Goal: Contribute content: Add original content to the website for others to see

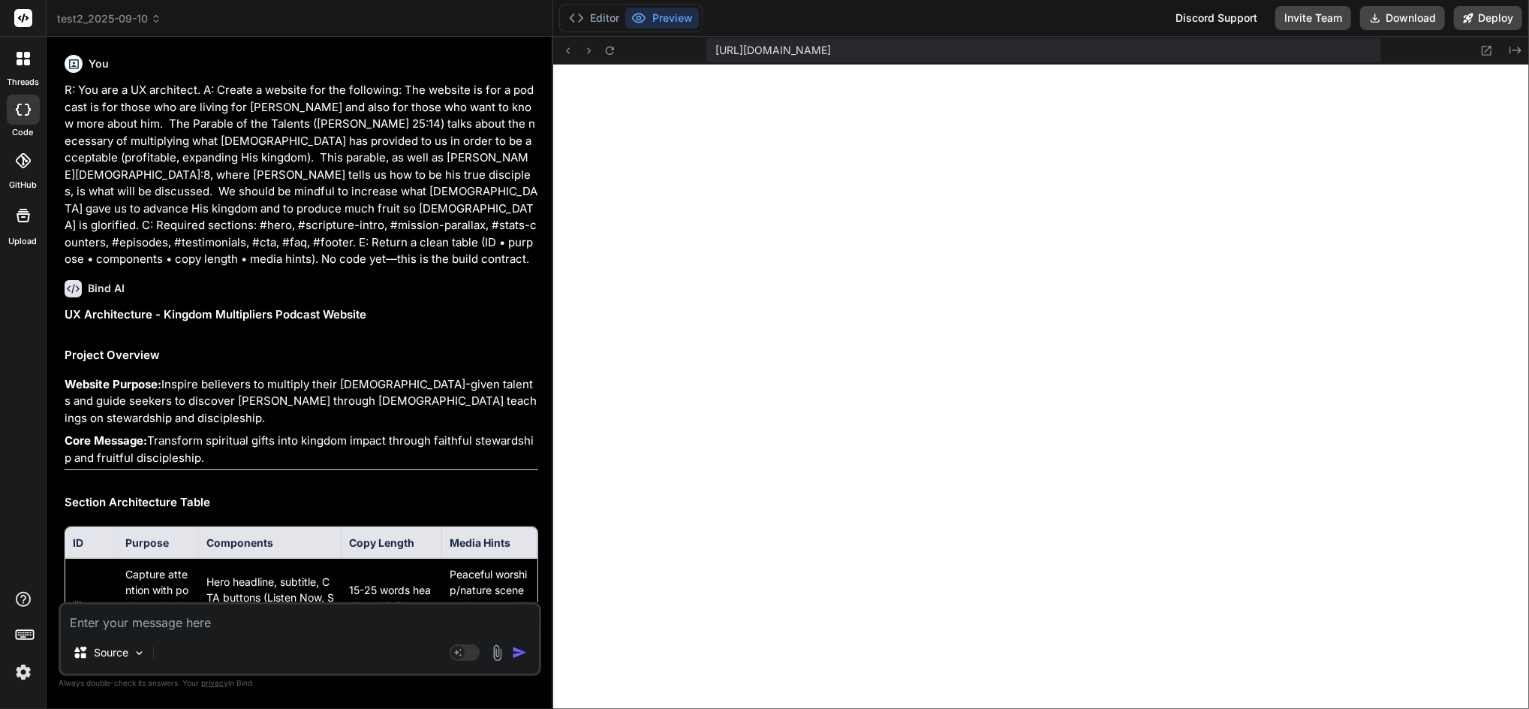
scroll to position [2451, 0]
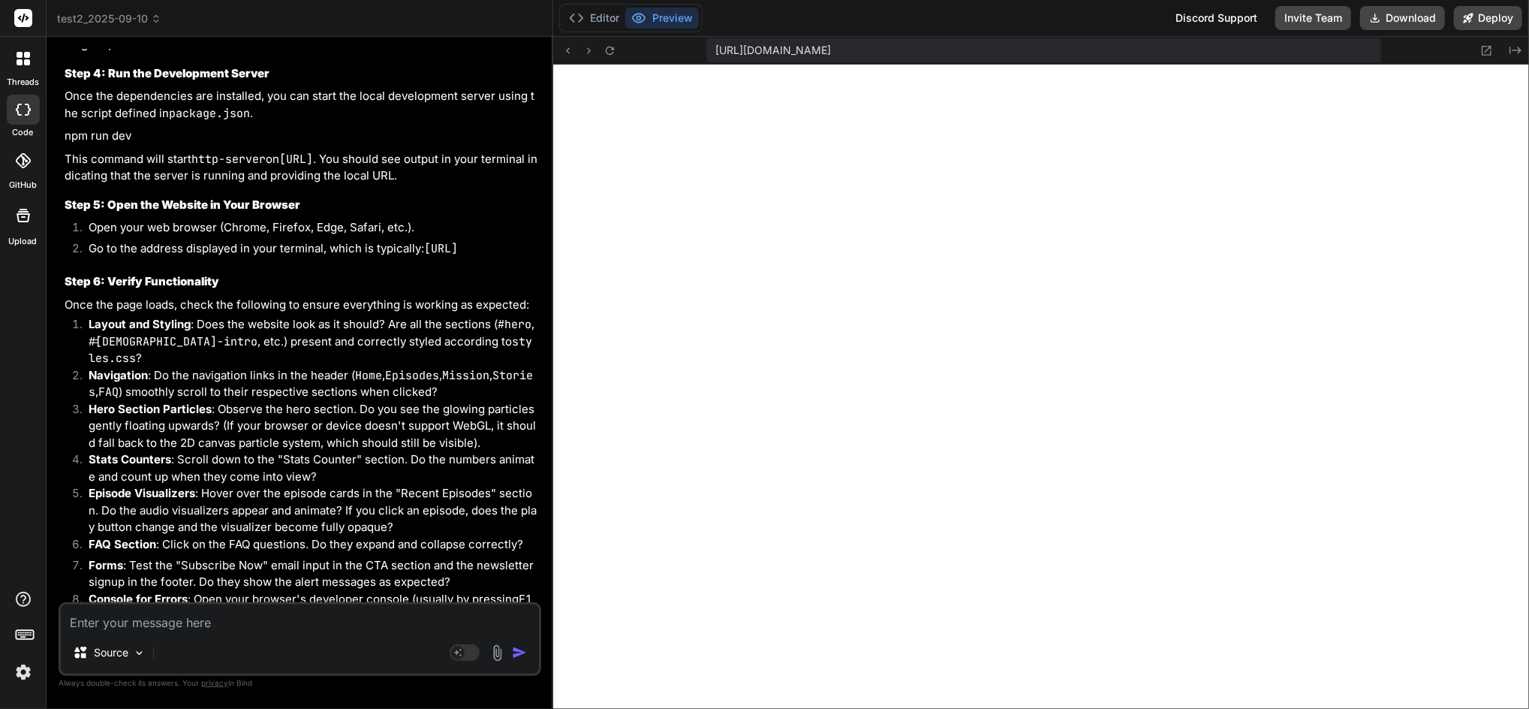
click at [271, 621] on textarea at bounding box center [300, 617] width 478 height 27
type textarea "m"
type textarea "x"
type textarea "mk"
type textarea "x"
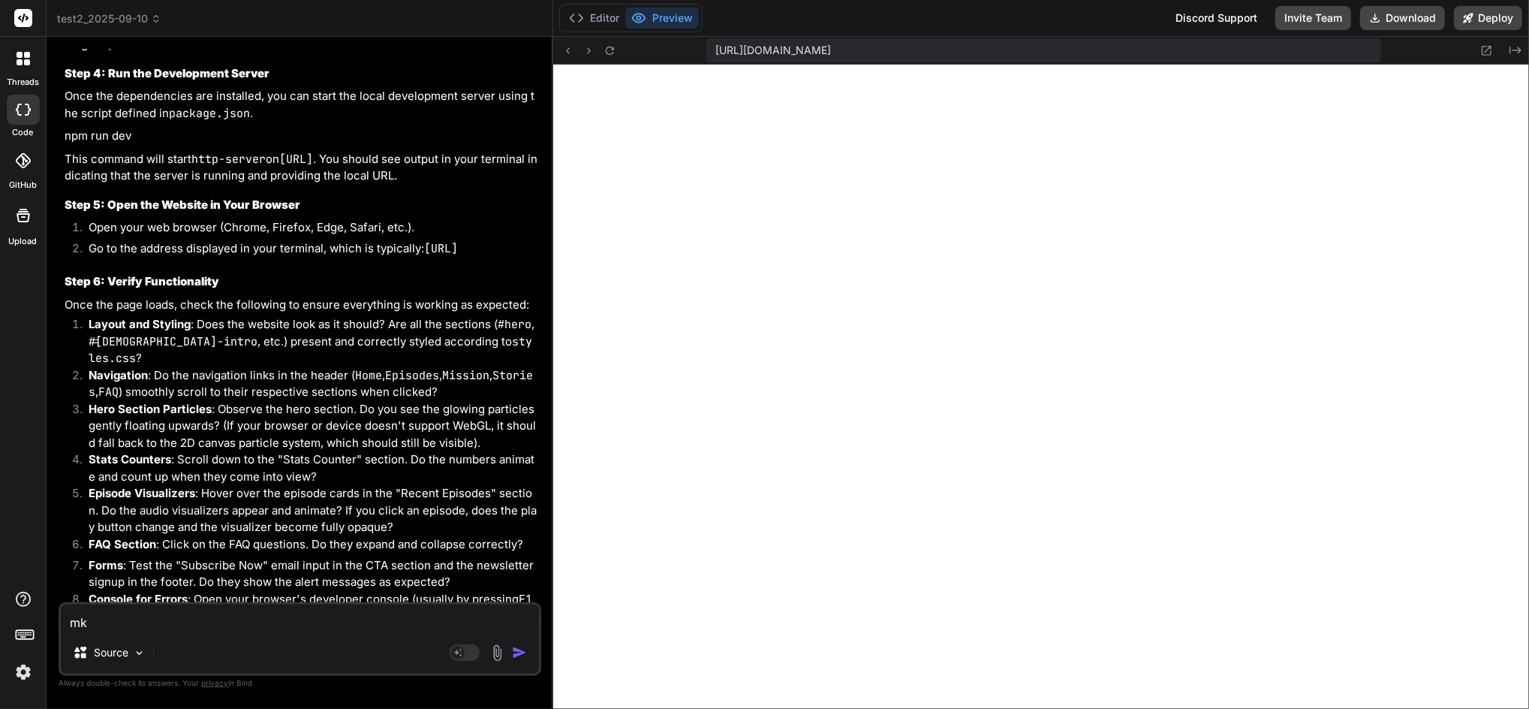
type textarea "mka"
type textarea "x"
type textarea "mk"
type textarea "x"
type textarea "m"
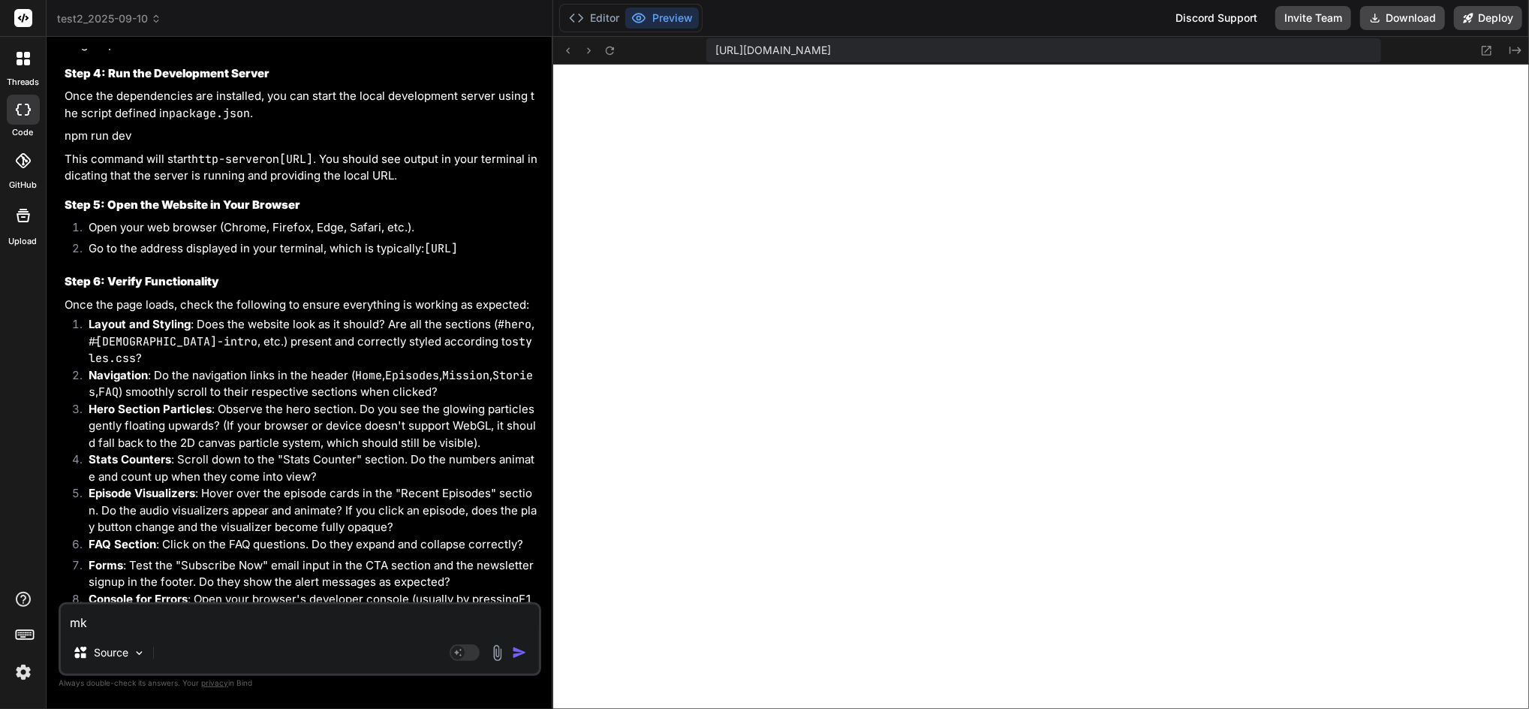
type textarea "x"
type textarea "ma"
type textarea "x"
type textarea "mak"
type textarea "x"
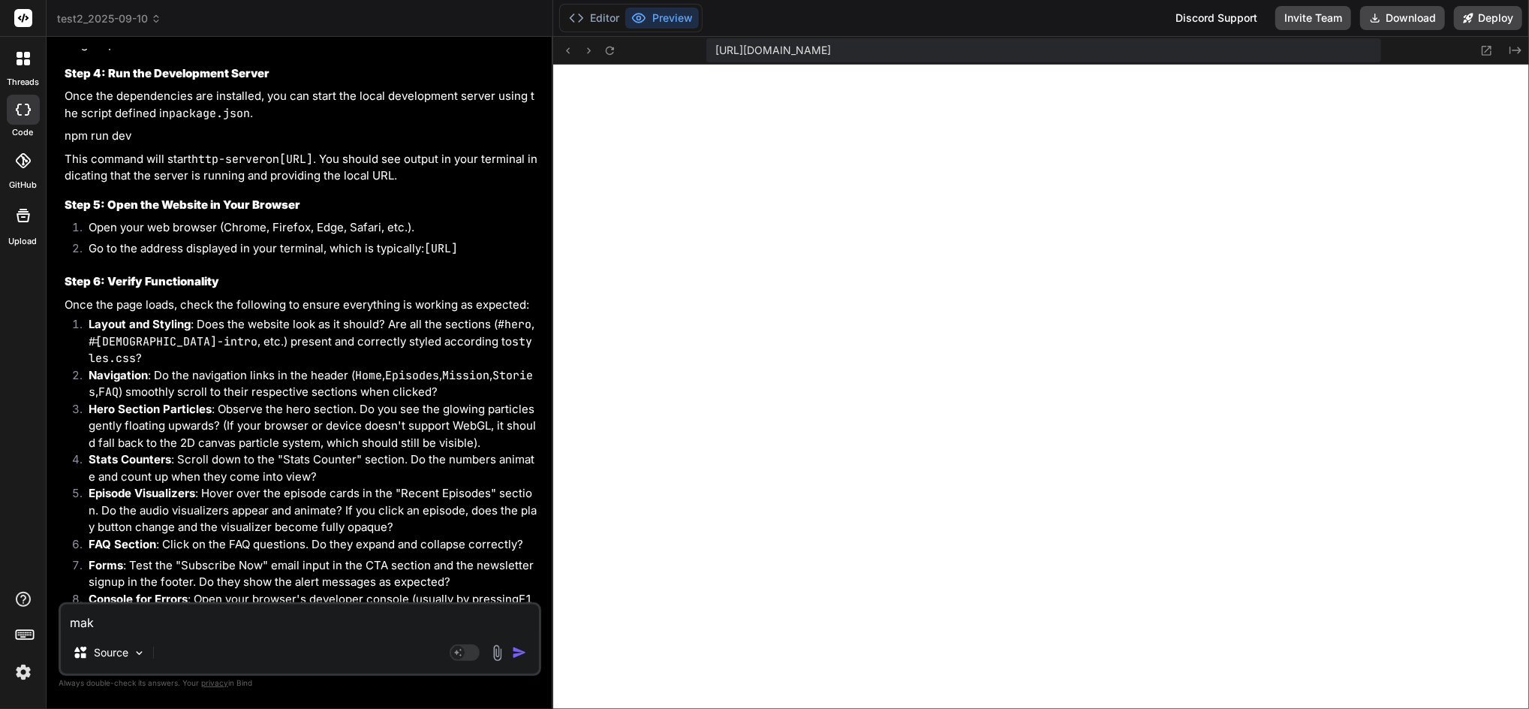
type textarea "make"
type textarea "x"
type textarea "make"
type textarea "x"
type textarea "make t"
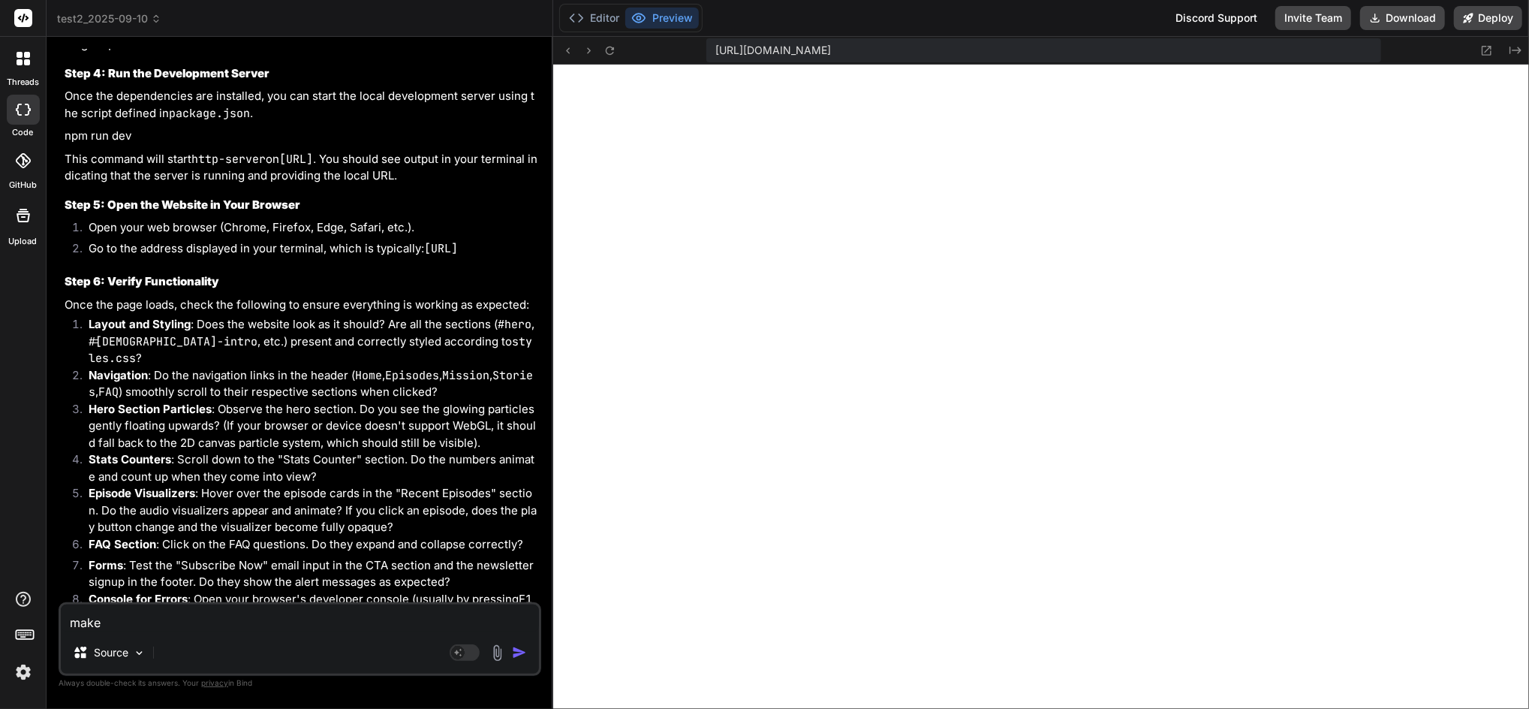
type textarea "x"
type textarea "make th"
type textarea "x"
type textarea "make the"
type textarea "x"
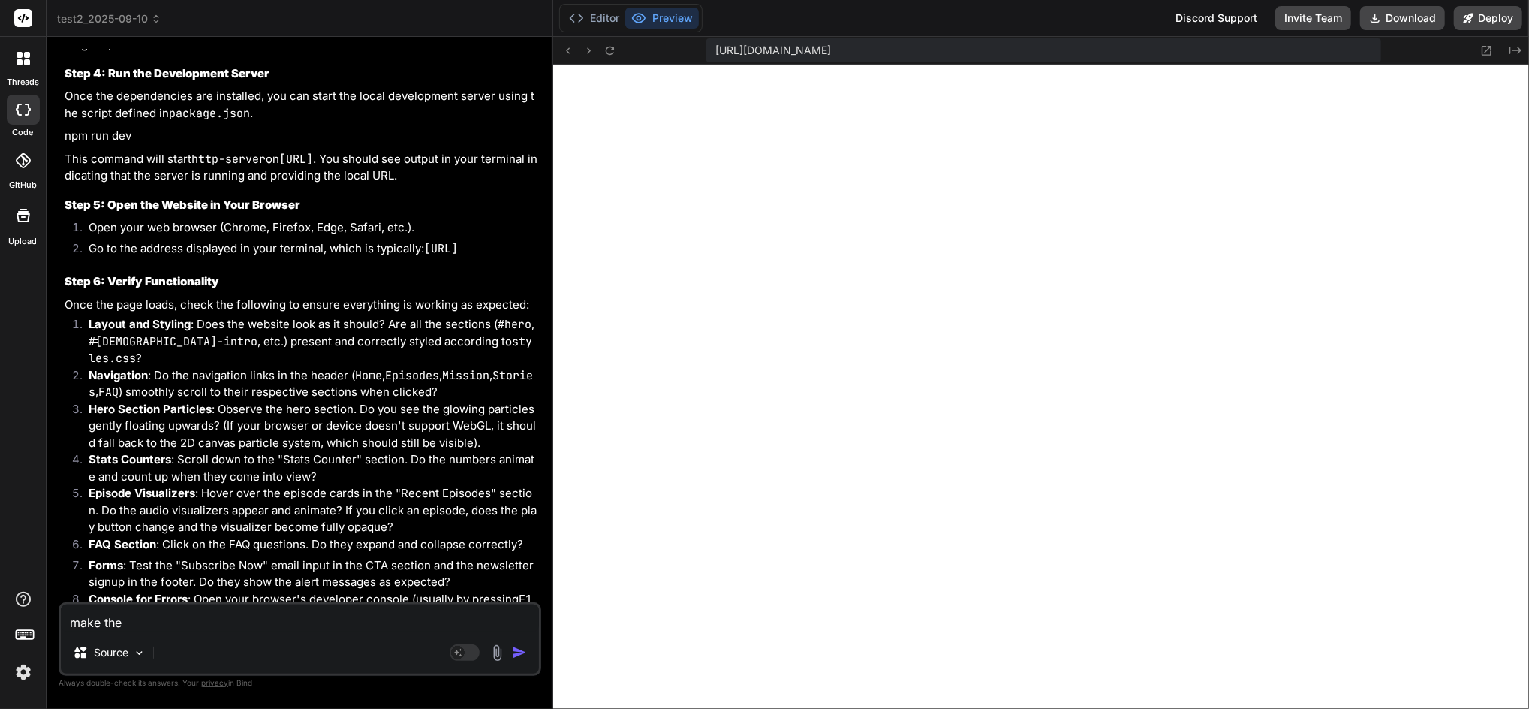
type textarea "make the"
type textarea "x"
type textarea "make the p"
type textarea "x"
type textarea "make the pa"
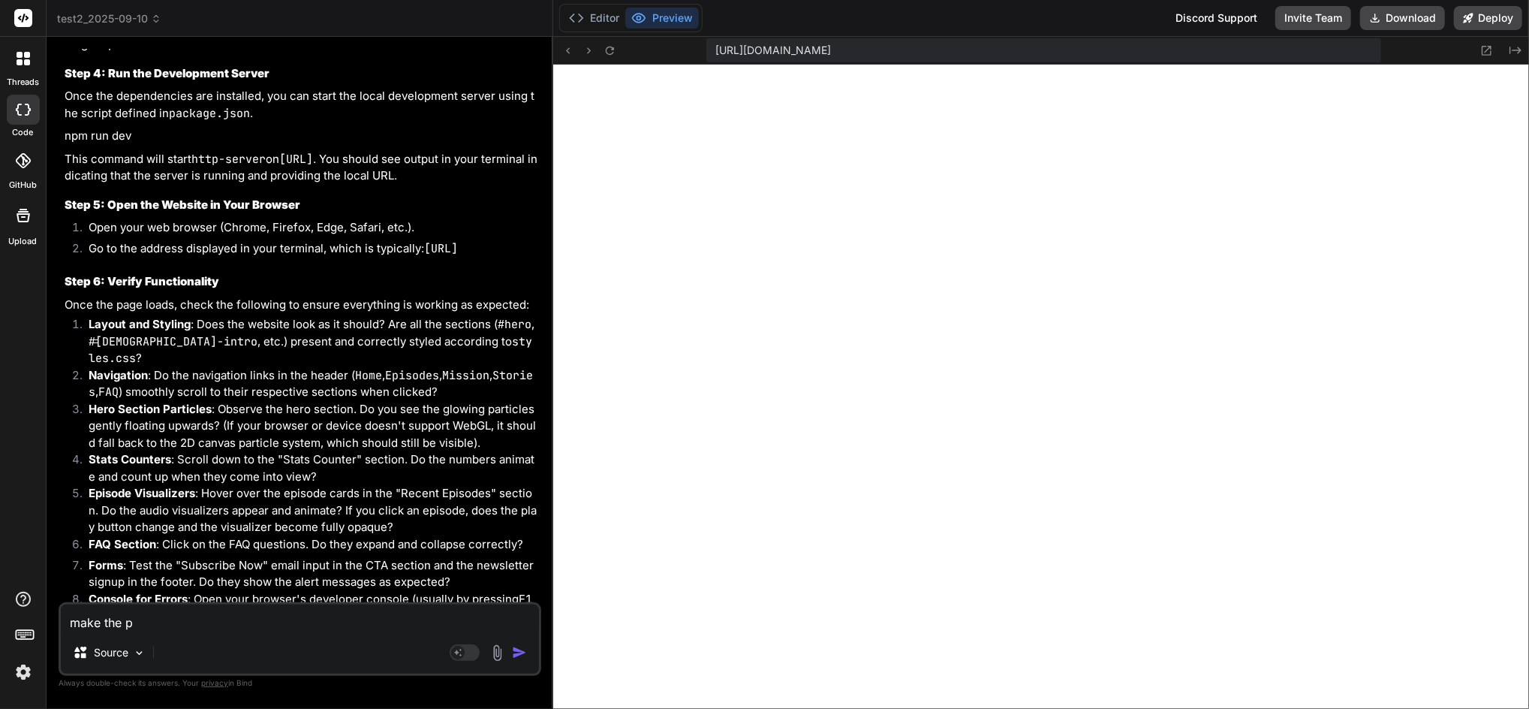
type textarea "x"
type textarea "make the page"
type textarea "x"
type textarea "make the page"
type textarea "x"
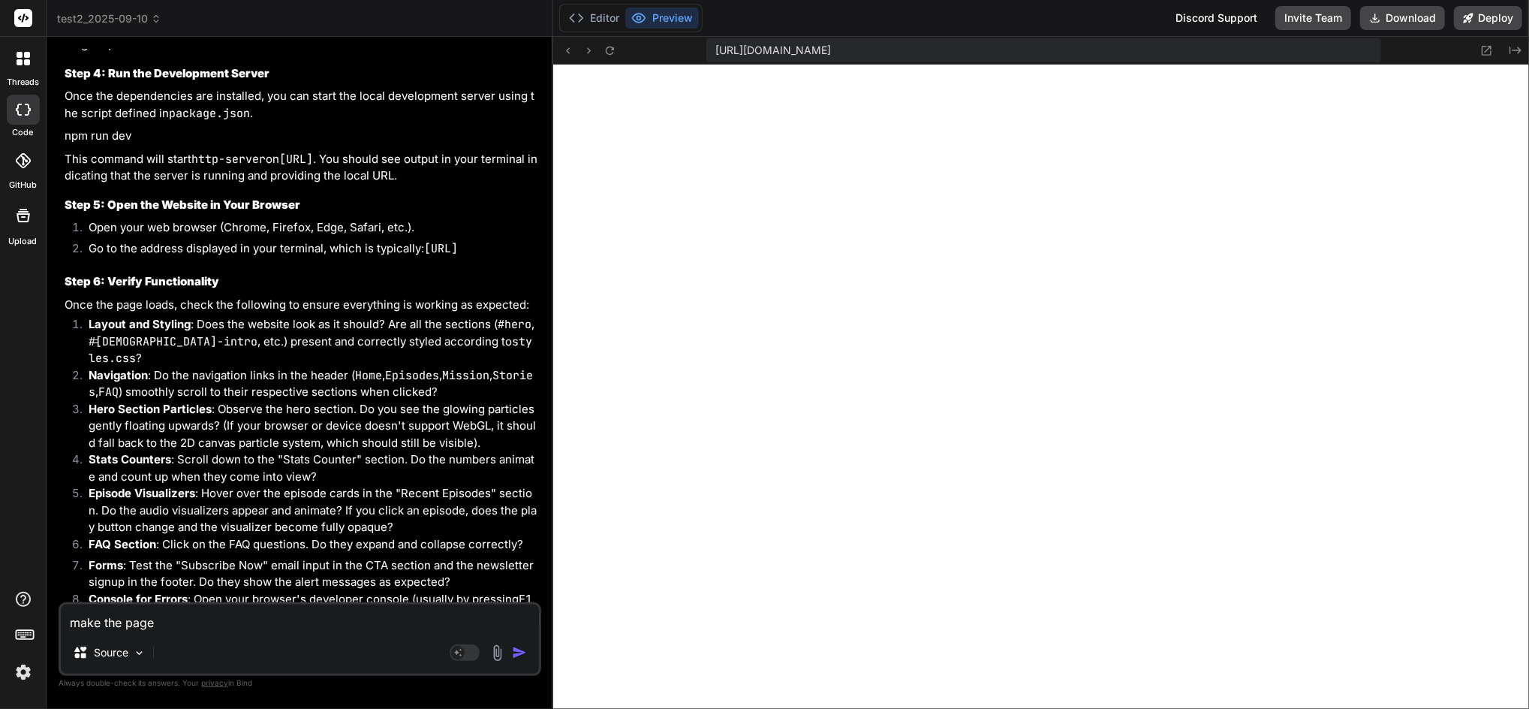
type textarea "make the page m"
type textarea "x"
type textarea "make the page mo"
type textarea "x"
type textarea "make the page mor"
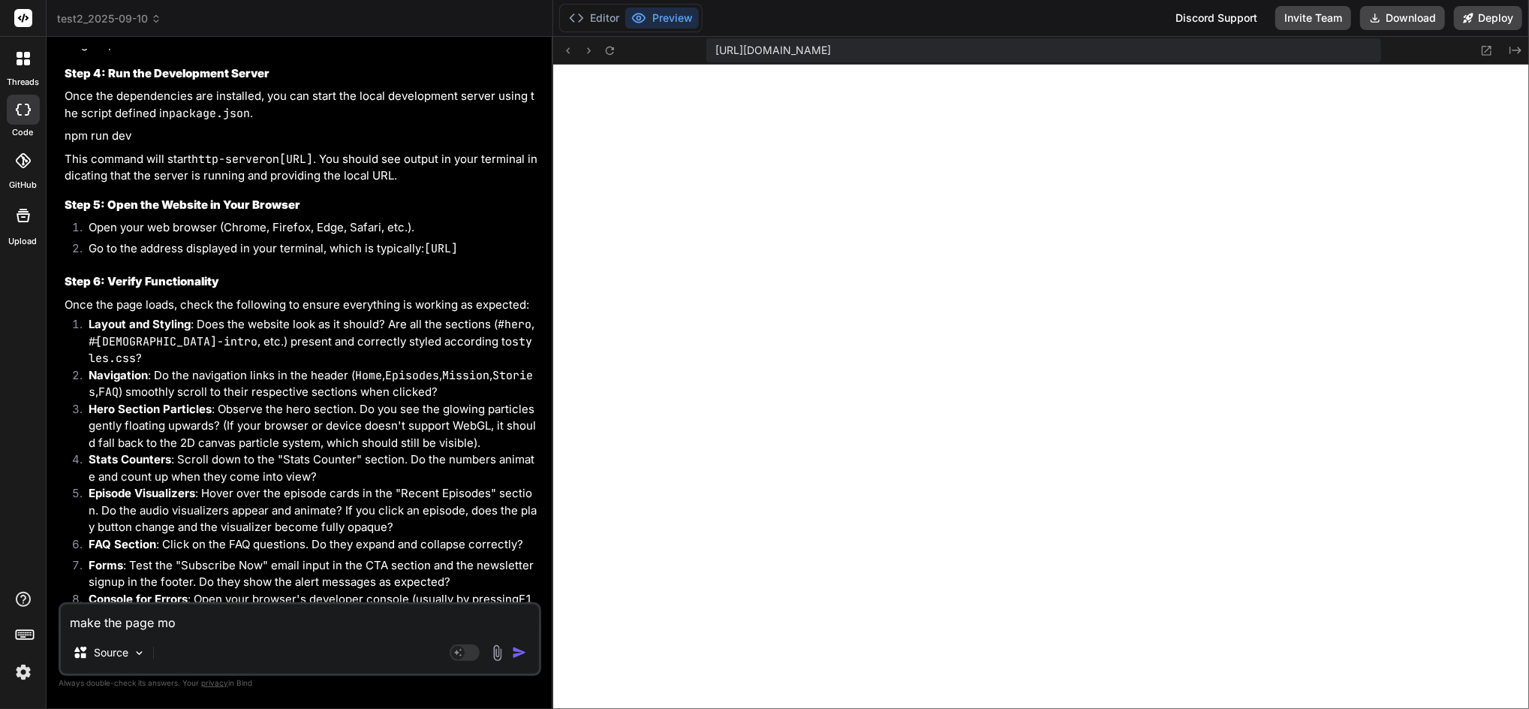
type textarea "x"
type textarea "make the page more"
type textarea "x"
type textarea "make the page more"
type textarea "x"
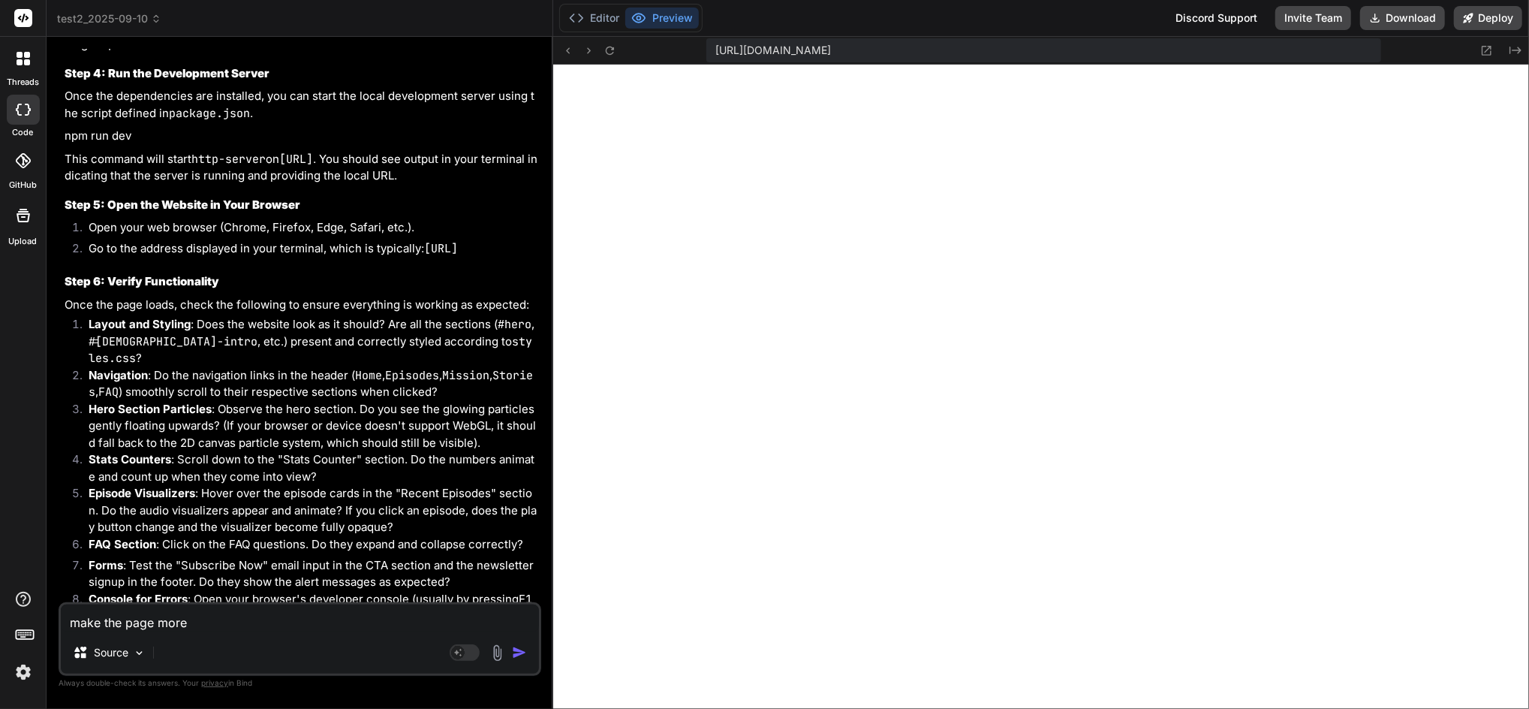
type textarea "make the page more e"
type textarea "x"
type textarea "make the page more ed"
type textarea "x"
type textarea "make the page more edg"
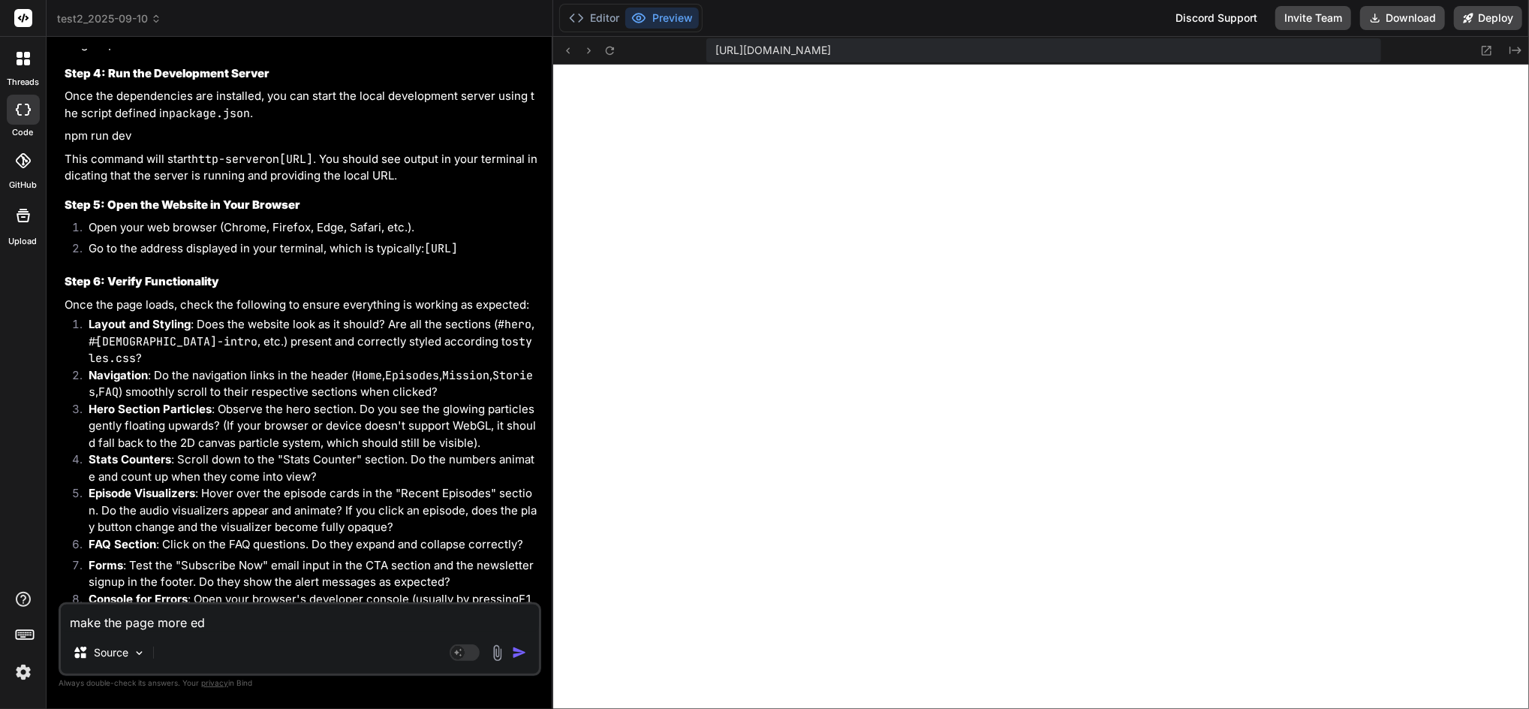
type textarea "x"
type textarea "make the page more edge"
type textarea "x"
type textarea "make the page more edg"
type textarea "x"
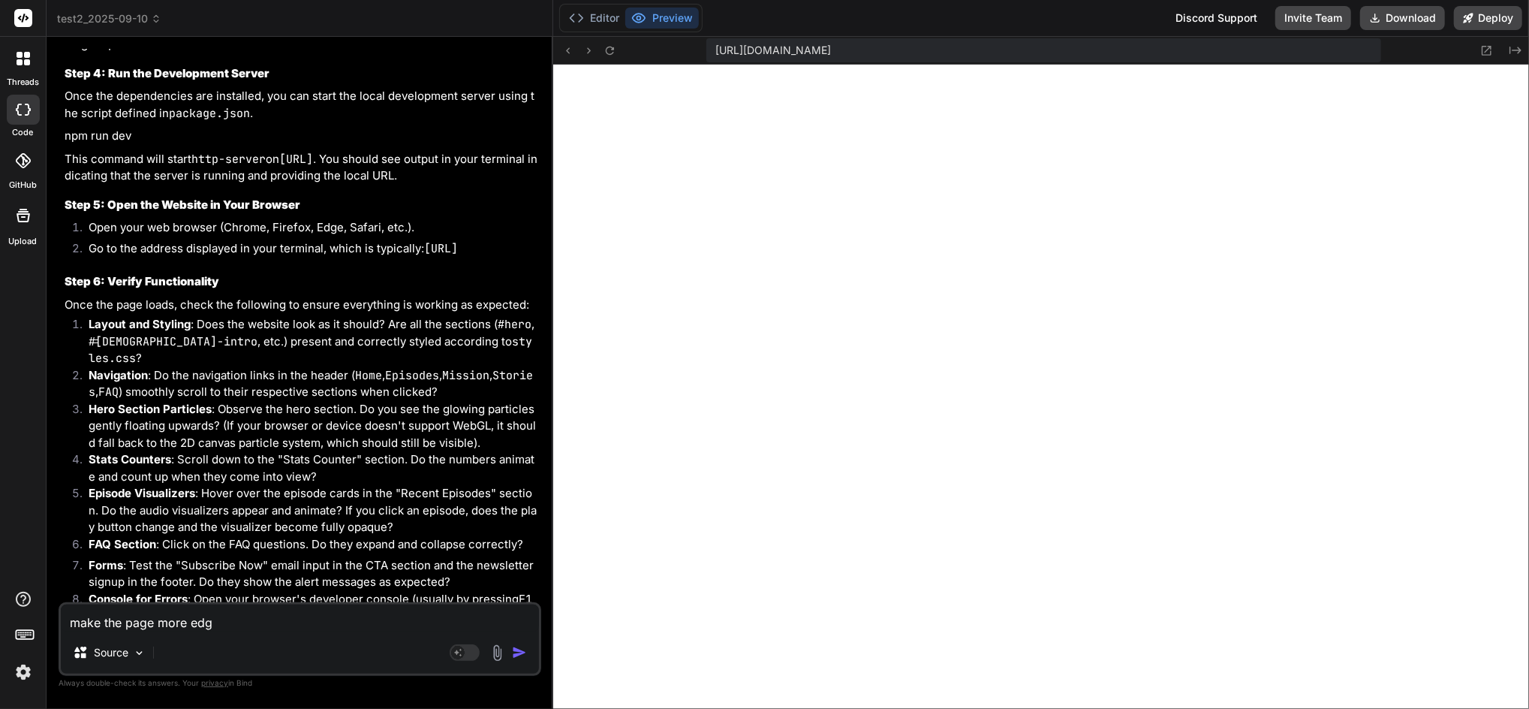
type textarea "make the page more edgy"
type textarea "x"
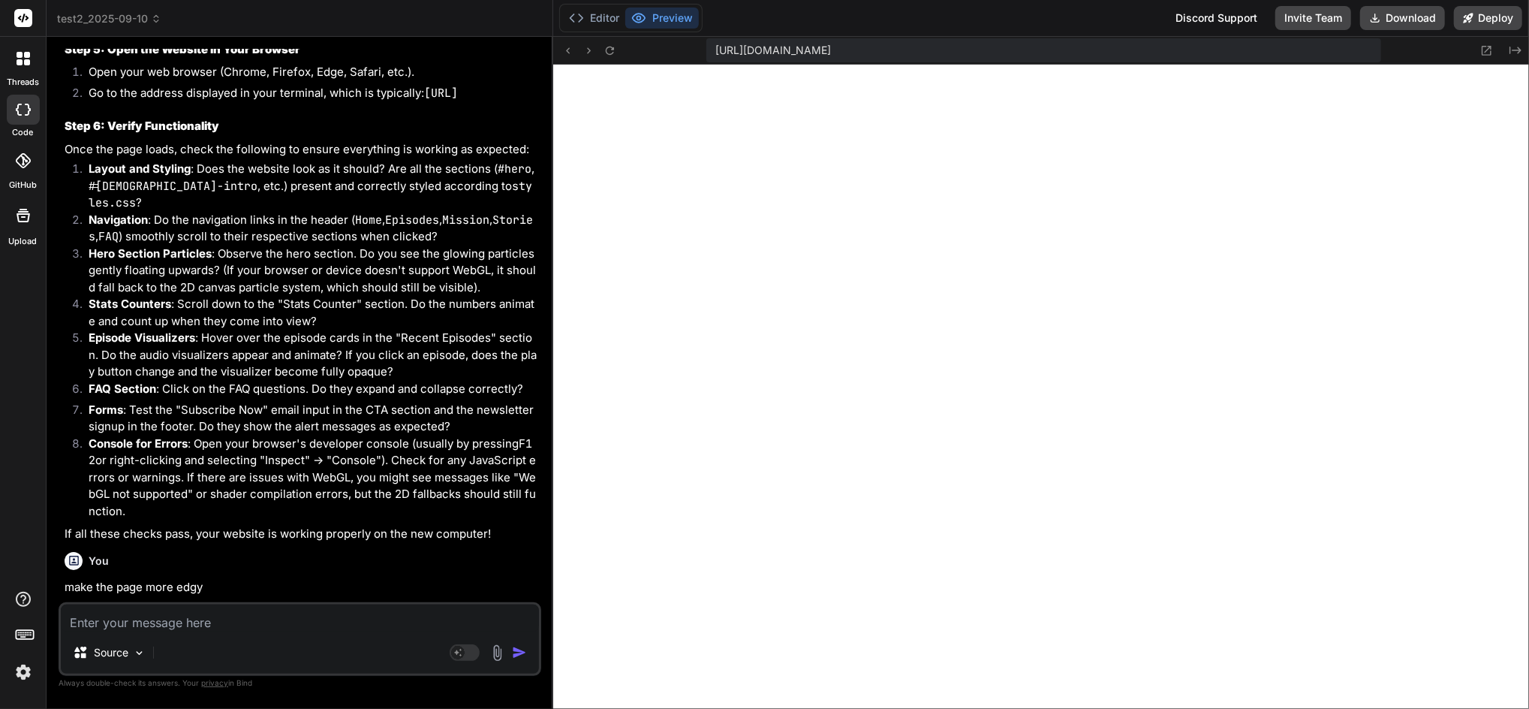
scroll to position [5443, 0]
click at [20, 669] on img at bounding box center [24, 672] width 26 height 26
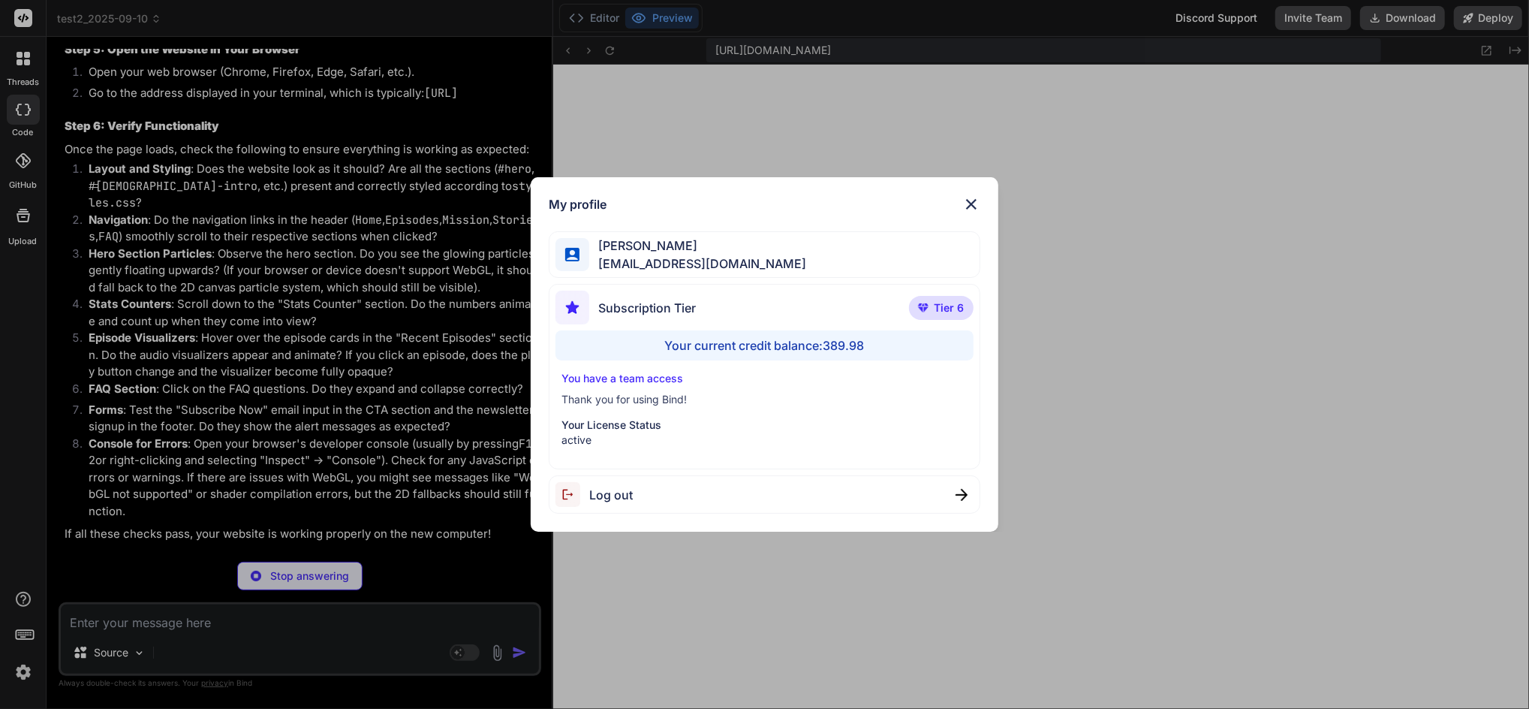
click at [24, 673] on div "My profile [PERSON_NAME] [EMAIL_ADDRESS][DOMAIN_NAME] Subscription Tier Tier 6 …" at bounding box center [764, 354] width 1529 height 709
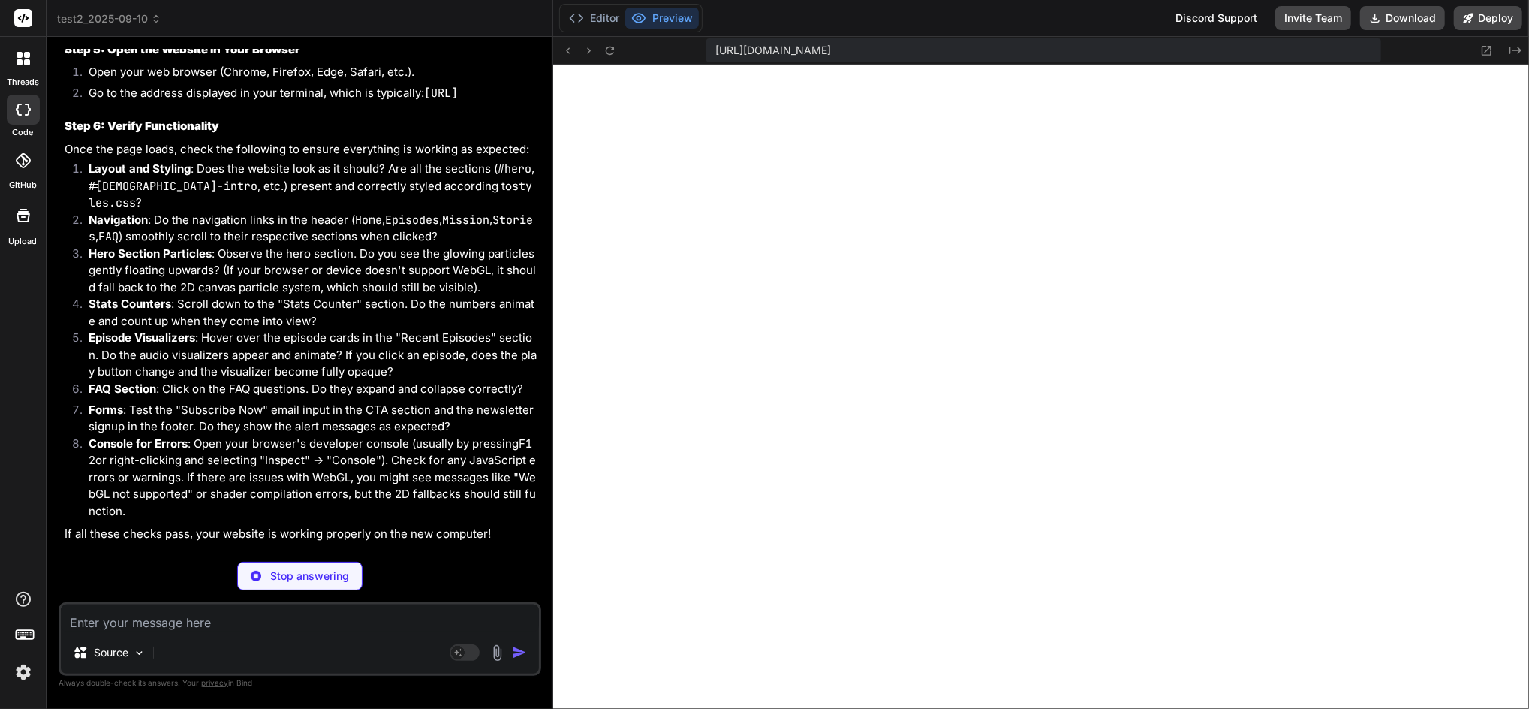
type textarea "x"
type textarea "window.WebGLComponents = { ParticleSystem, WaveAnimation, AudioVisualizer, init…"
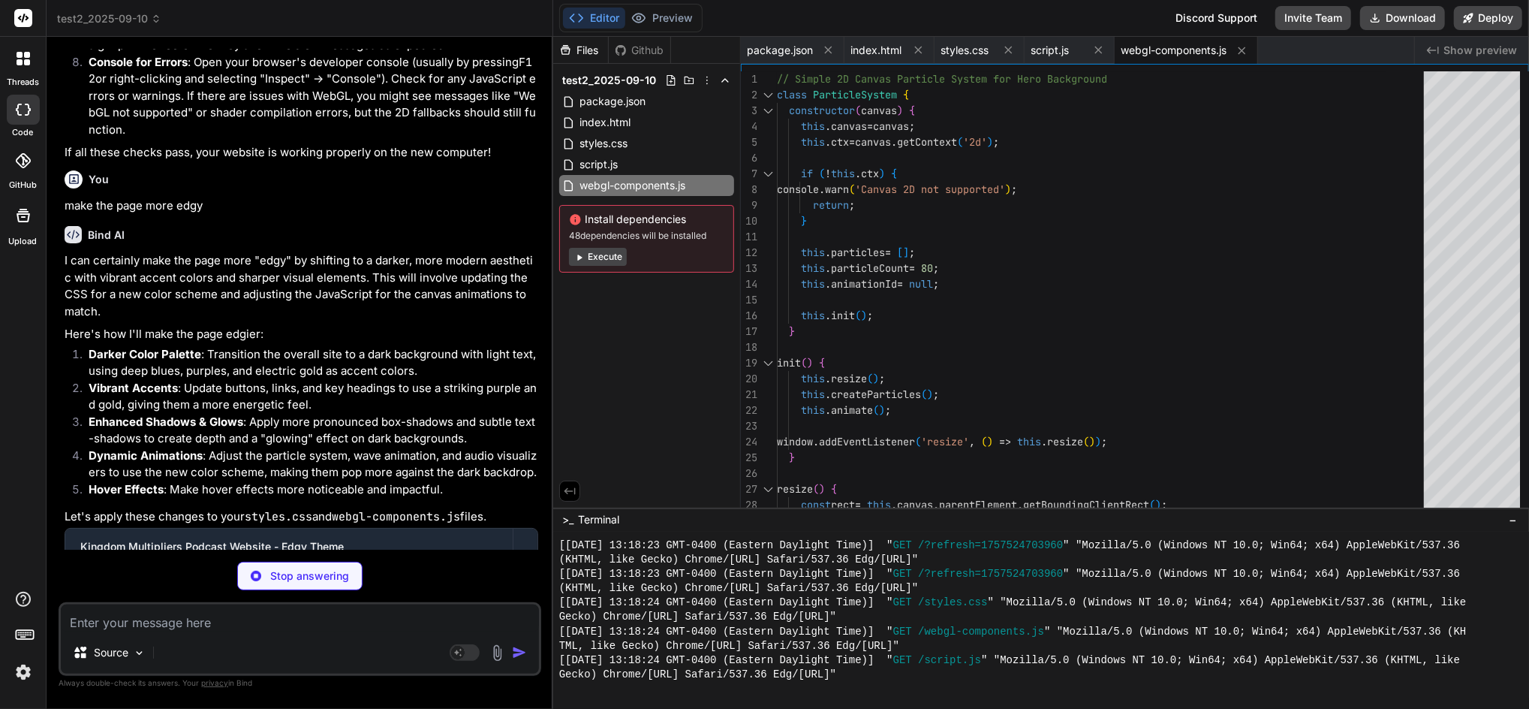
scroll to position [5826, 0]
click at [20, 670] on img at bounding box center [24, 672] width 26 height 26
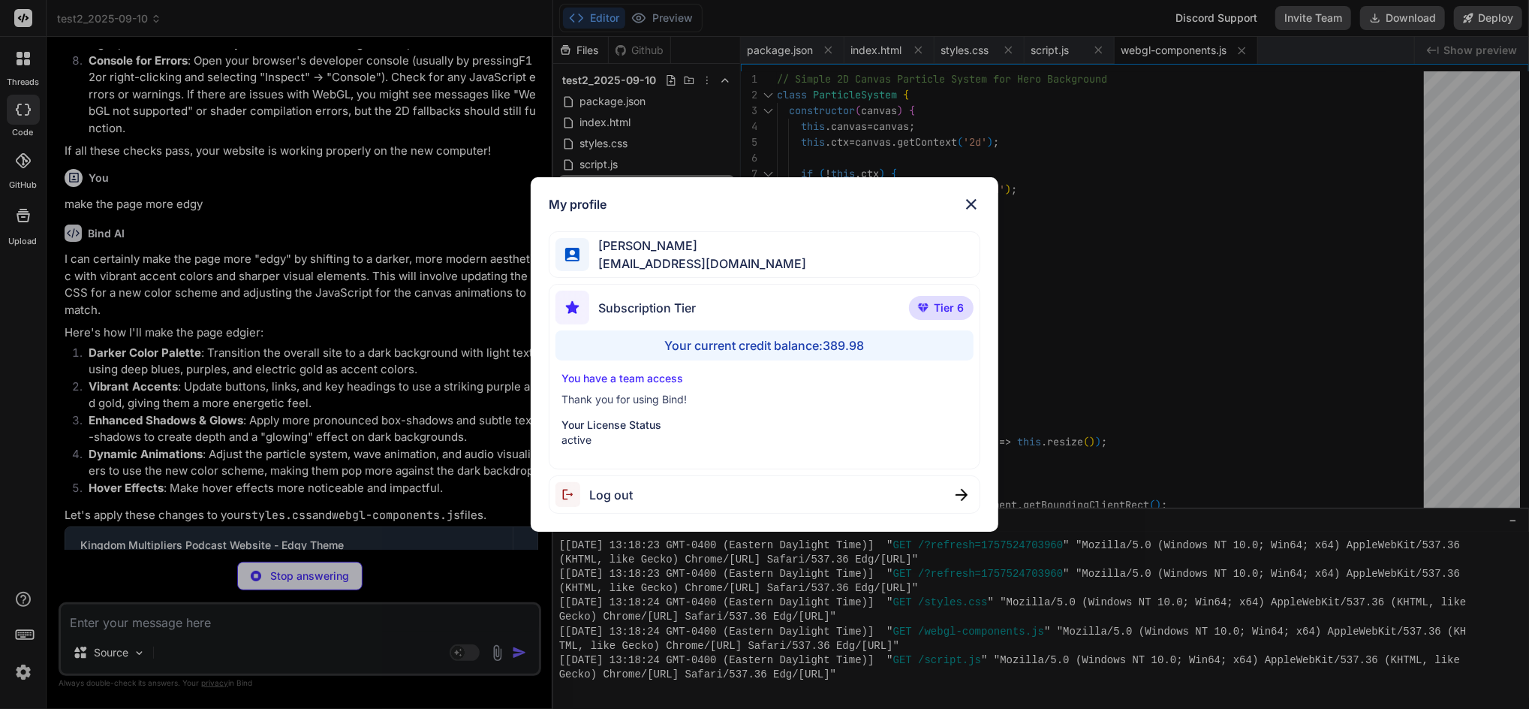
click at [20, 670] on div "My profile [PERSON_NAME] [EMAIL_ADDRESS][DOMAIN_NAME] Subscription Tier Tier 6 …" at bounding box center [764, 354] width 1529 height 709
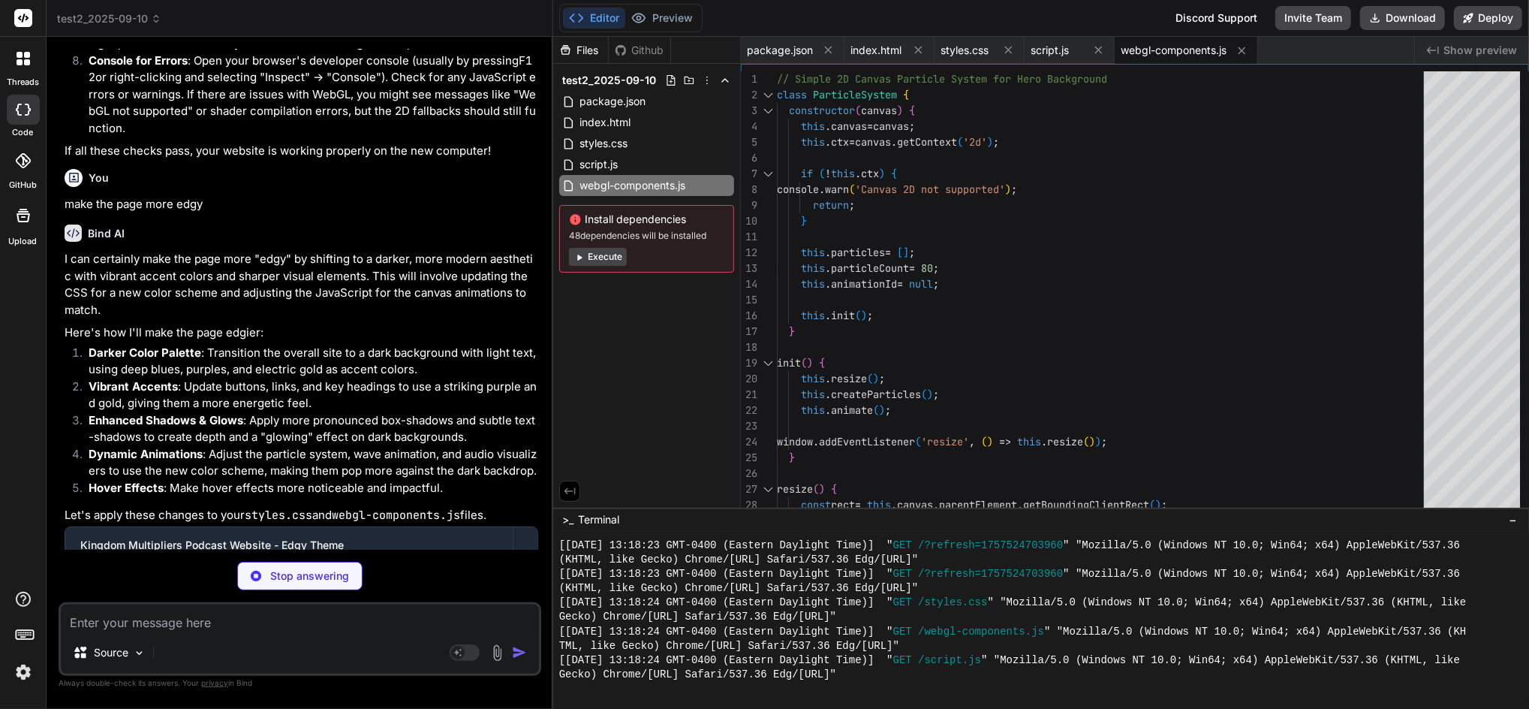
type textarea "x"
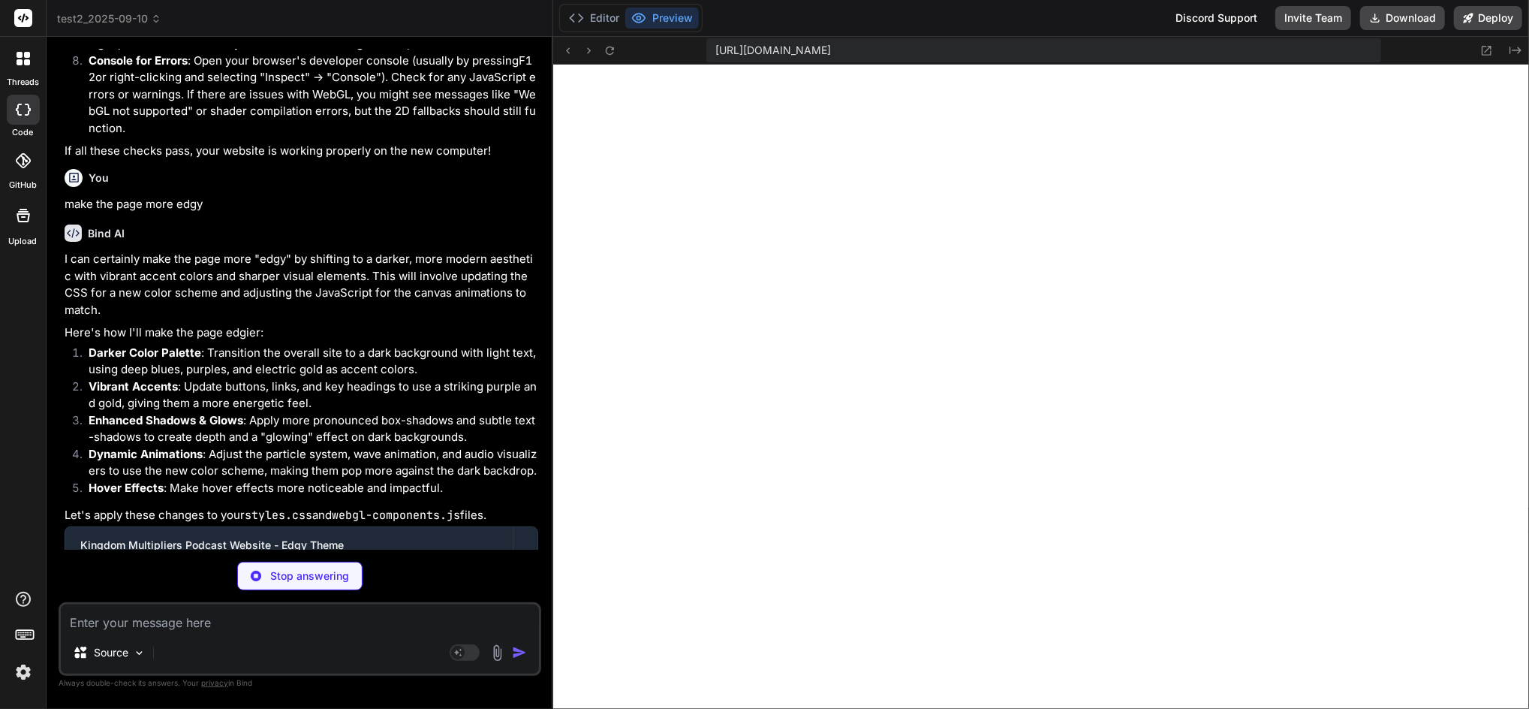
scroll to position [2465, 0]
type textarea "x"
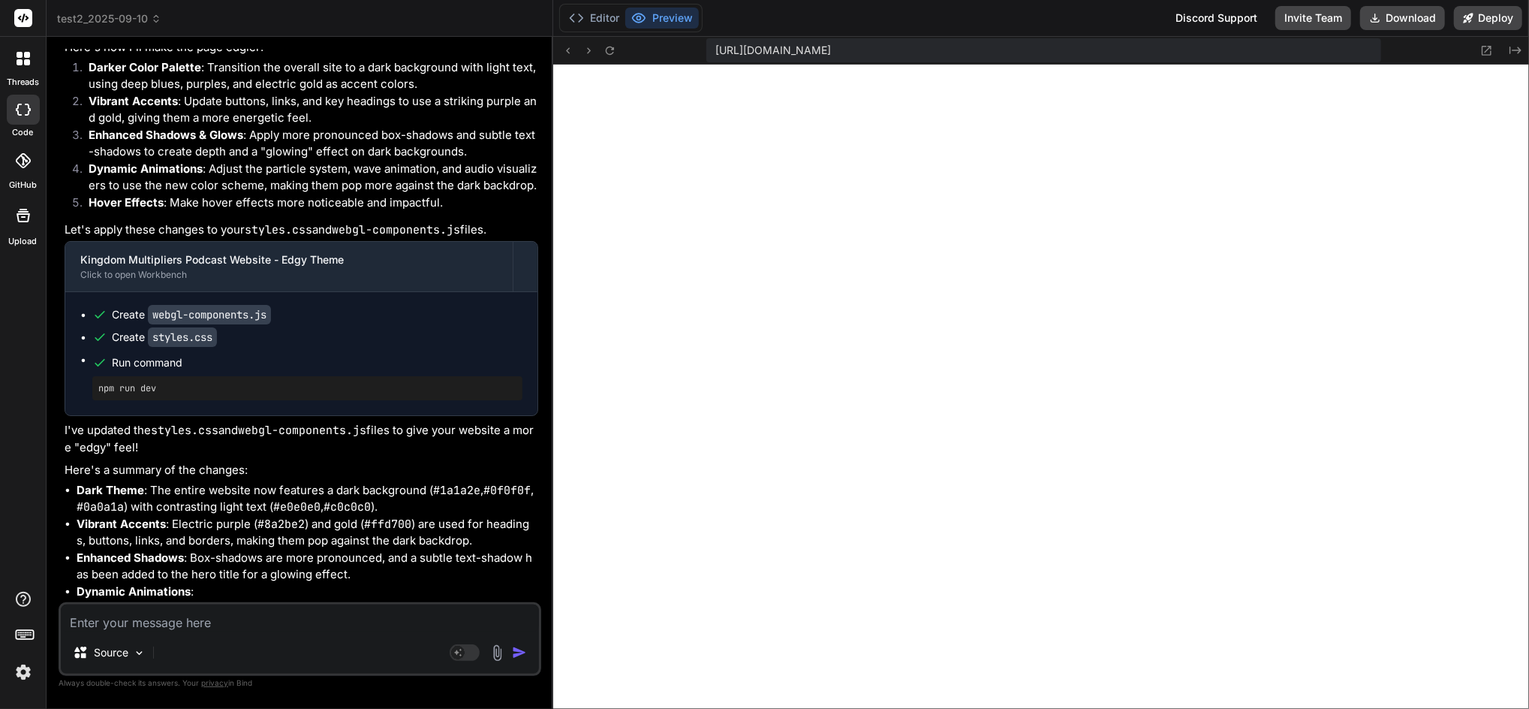
scroll to position [6229, 0]
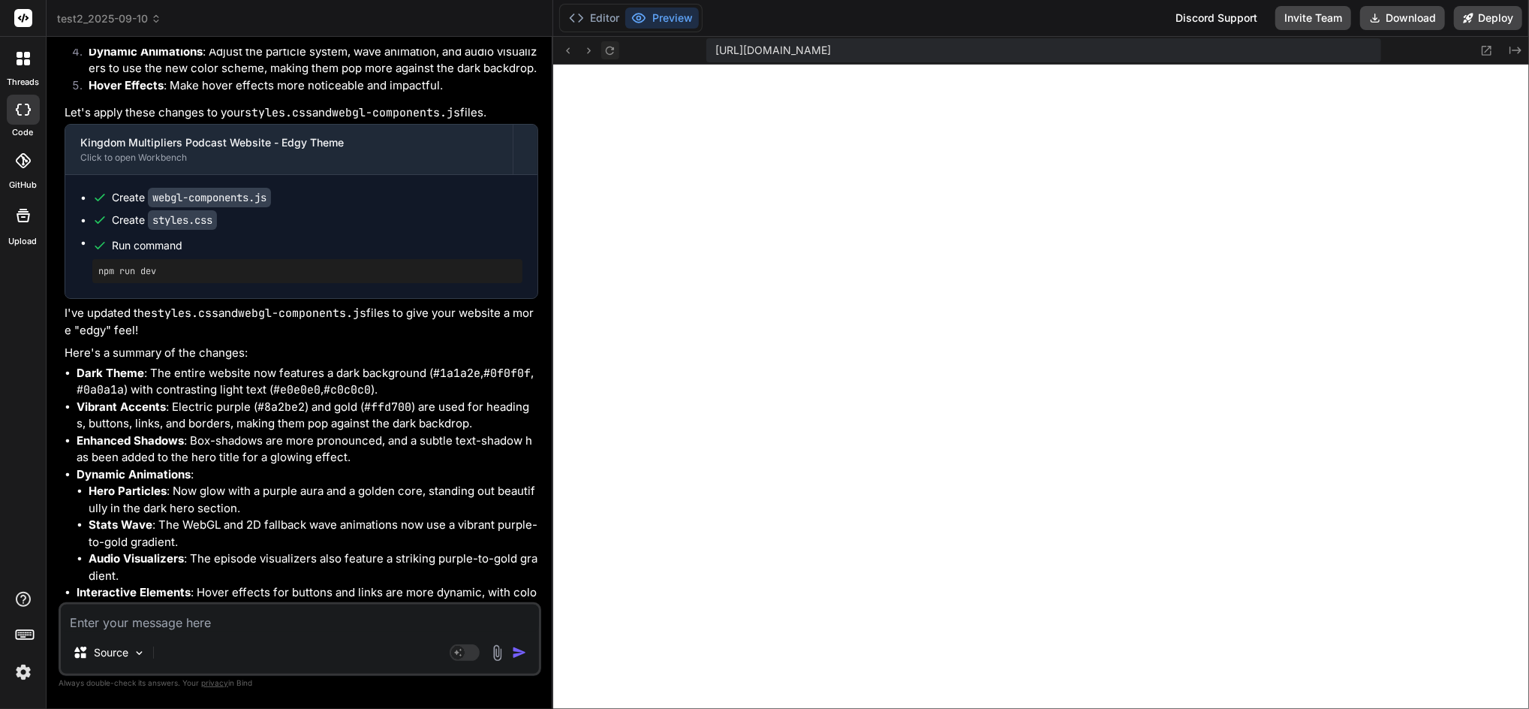
click at [613, 47] on icon at bounding box center [610, 50] width 8 height 8
click at [591, 16] on button "Editor" at bounding box center [594, 18] width 62 height 21
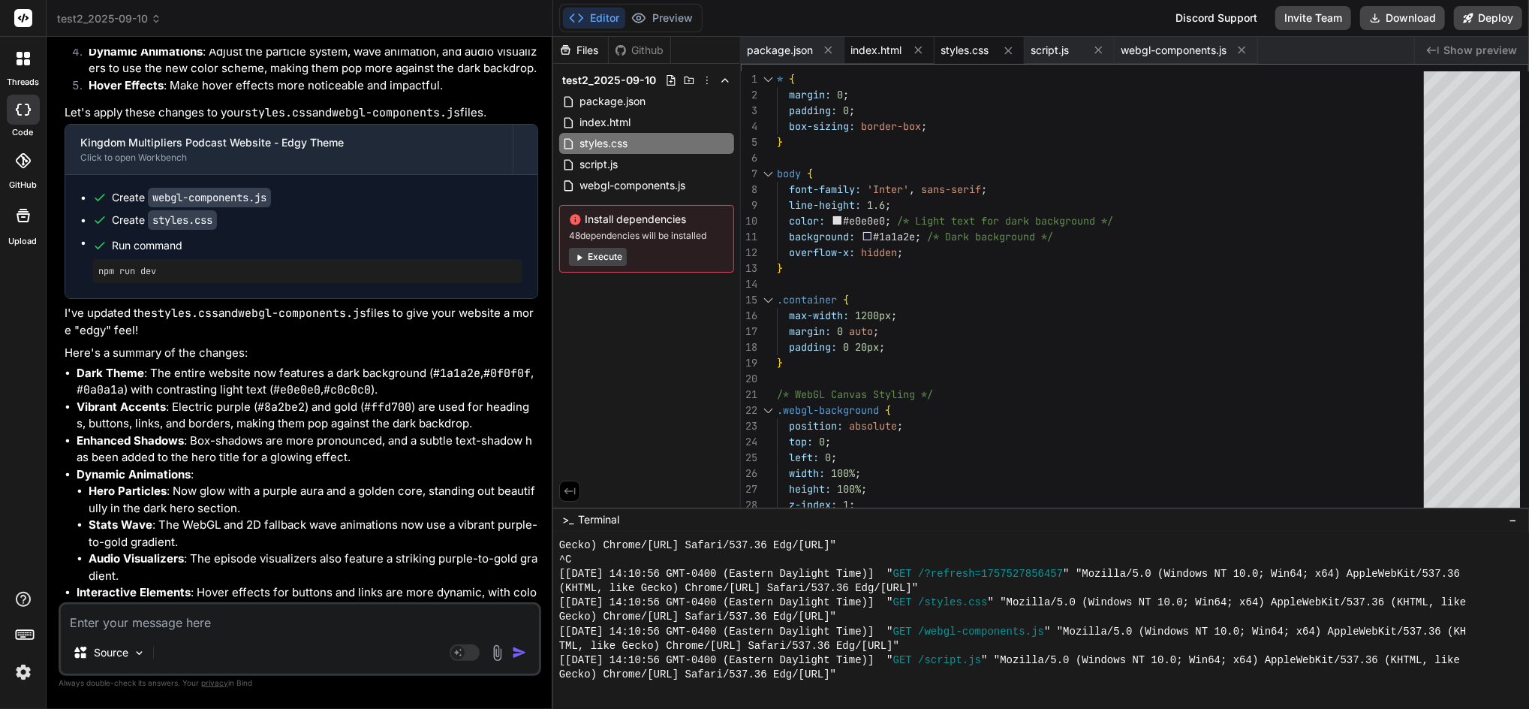
click at [872, 45] on span "index.html" at bounding box center [876, 50] width 51 height 15
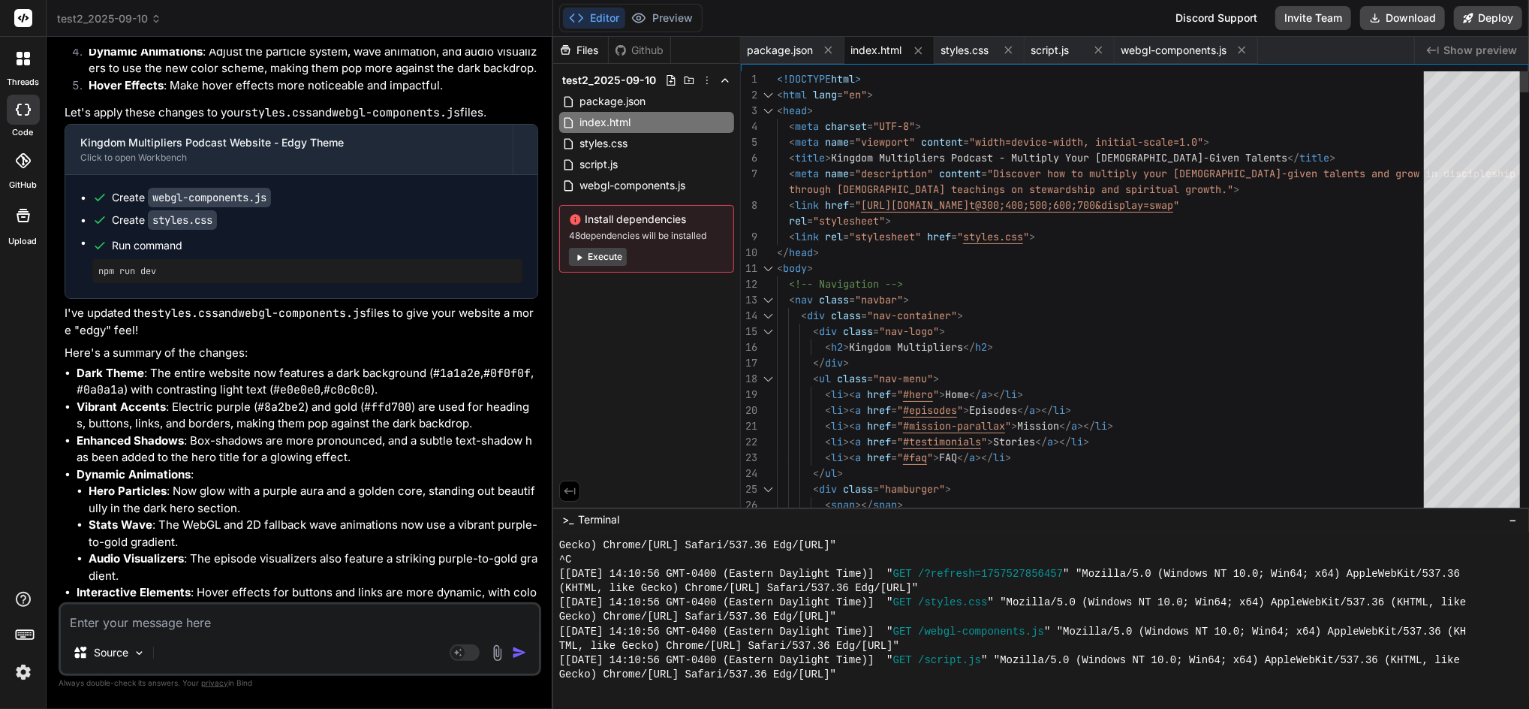
type textarea "<!DOCTYPE html> <html lang="en"> <head> <meta charset="UTF-8"> <meta name="view…"
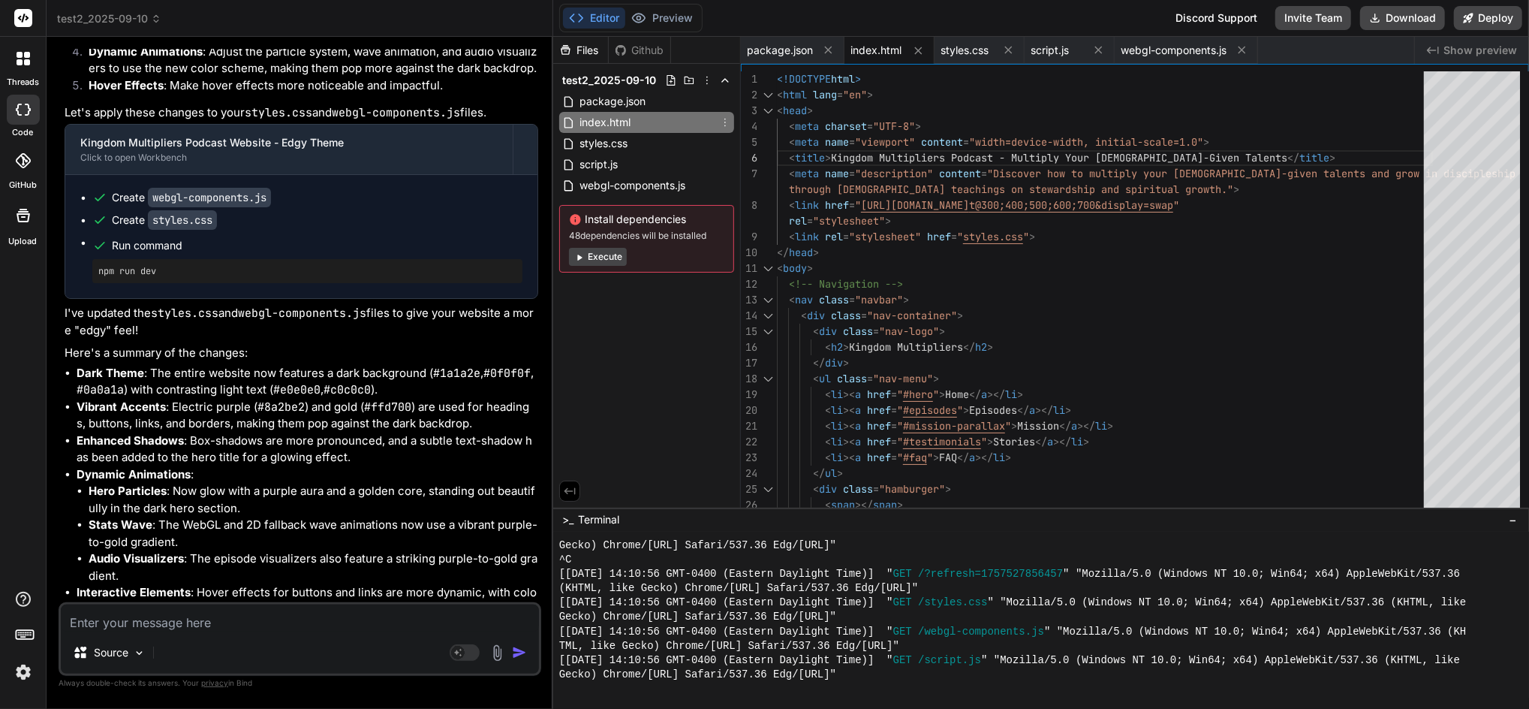
drag, startPoint x: 676, startPoint y: 120, endPoint x: 644, endPoint y: 339, distance: 221.6
click at [644, 339] on div "Files Github test2_2025-09-10 package.json index.html styles.css script.js webg…" at bounding box center [647, 272] width 188 height 471
click at [150, 627] on textarea at bounding box center [300, 617] width 478 height 27
type textarea "u"
type textarea "x"
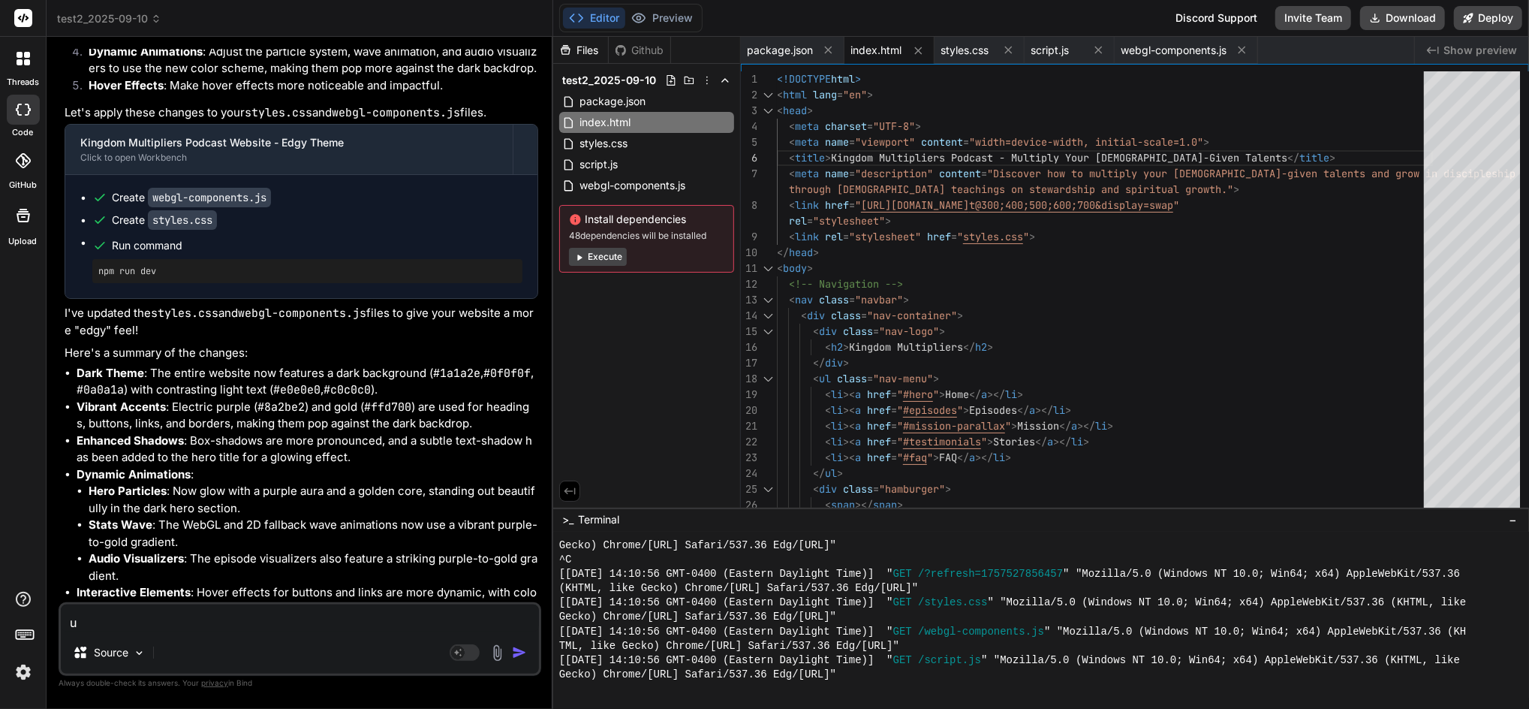
type textarea "up"
type textarea "x"
type textarea "upd"
type textarea "x"
type textarea "upda"
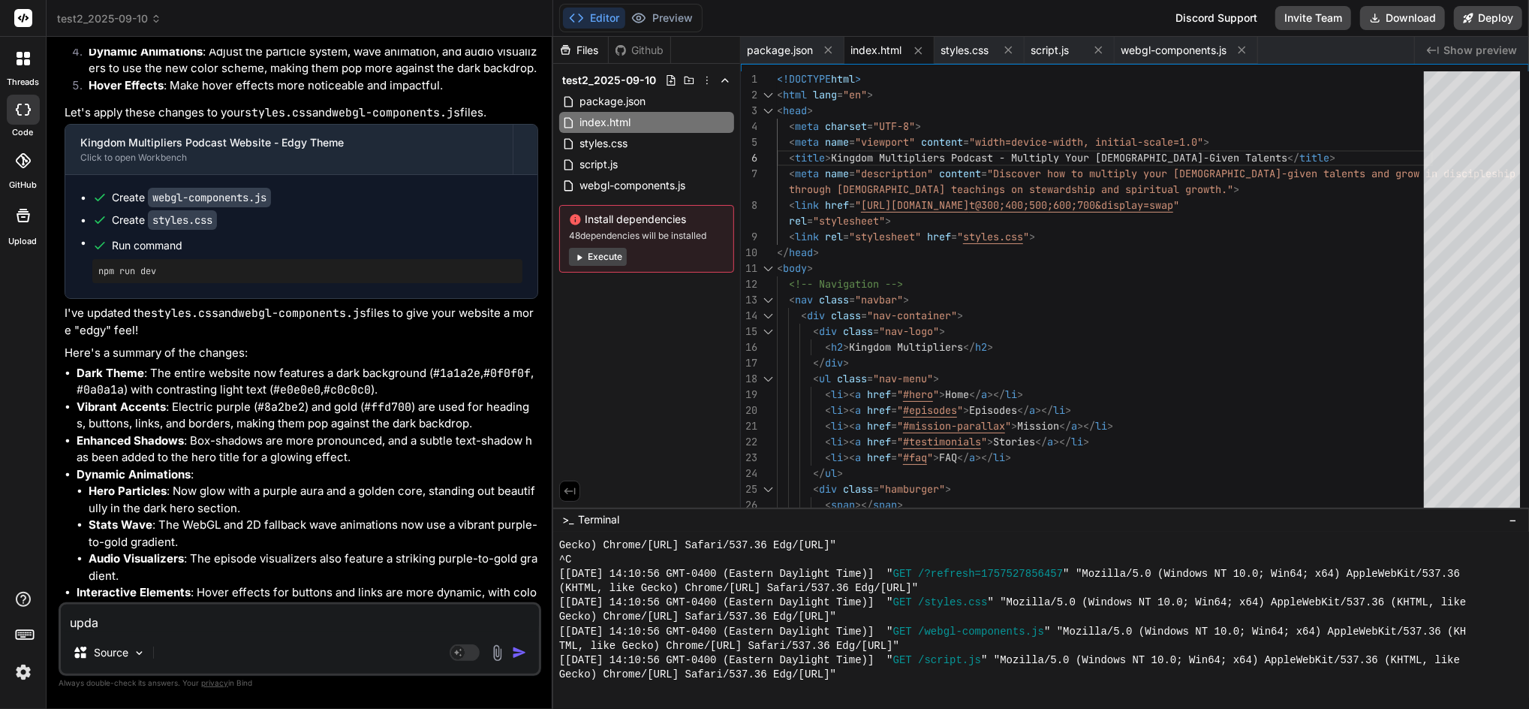
type textarea "x"
type textarea "updat"
type textarea "x"
type textarea "update"
type textarea "x"
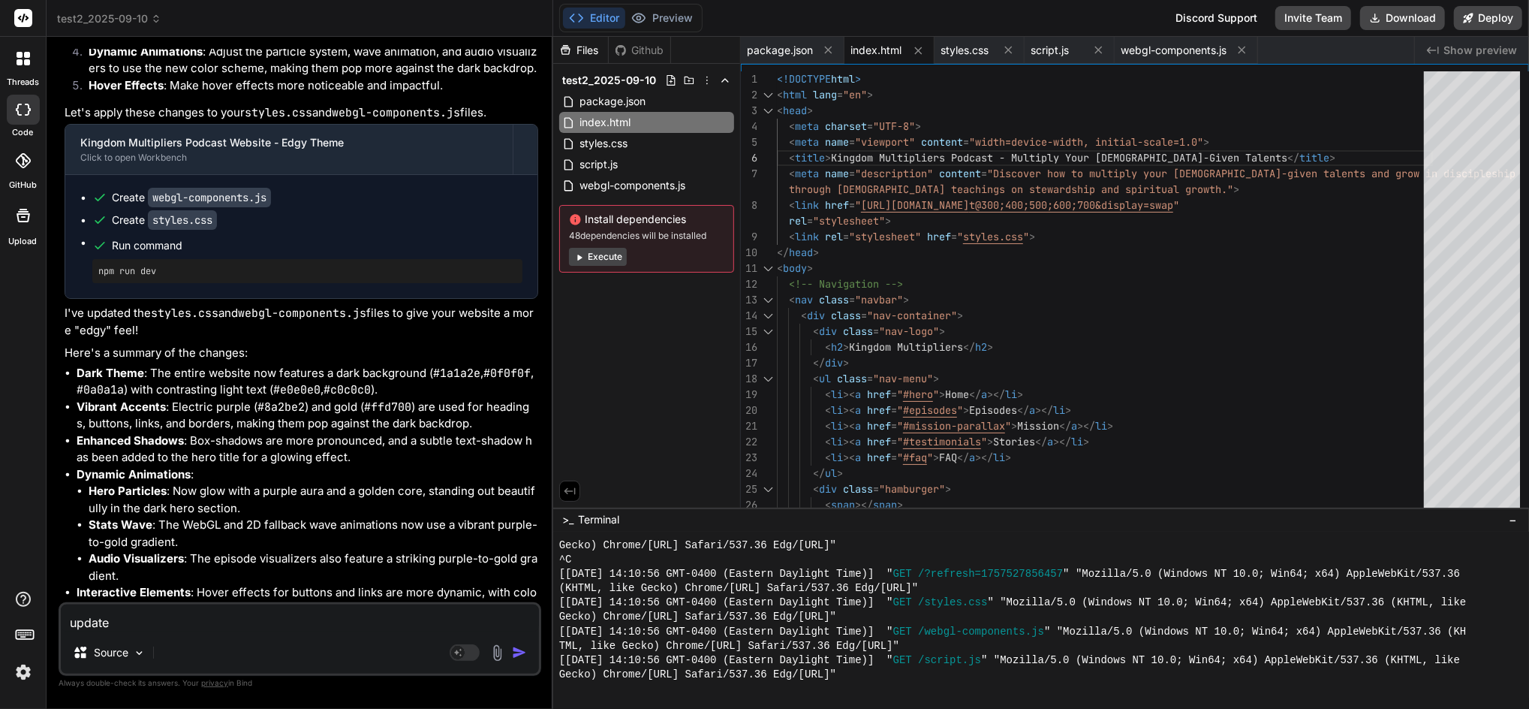
type textarea "update"
type textarea "x"
type textarea "update t"
type textarea "x"
type textarea "update th"
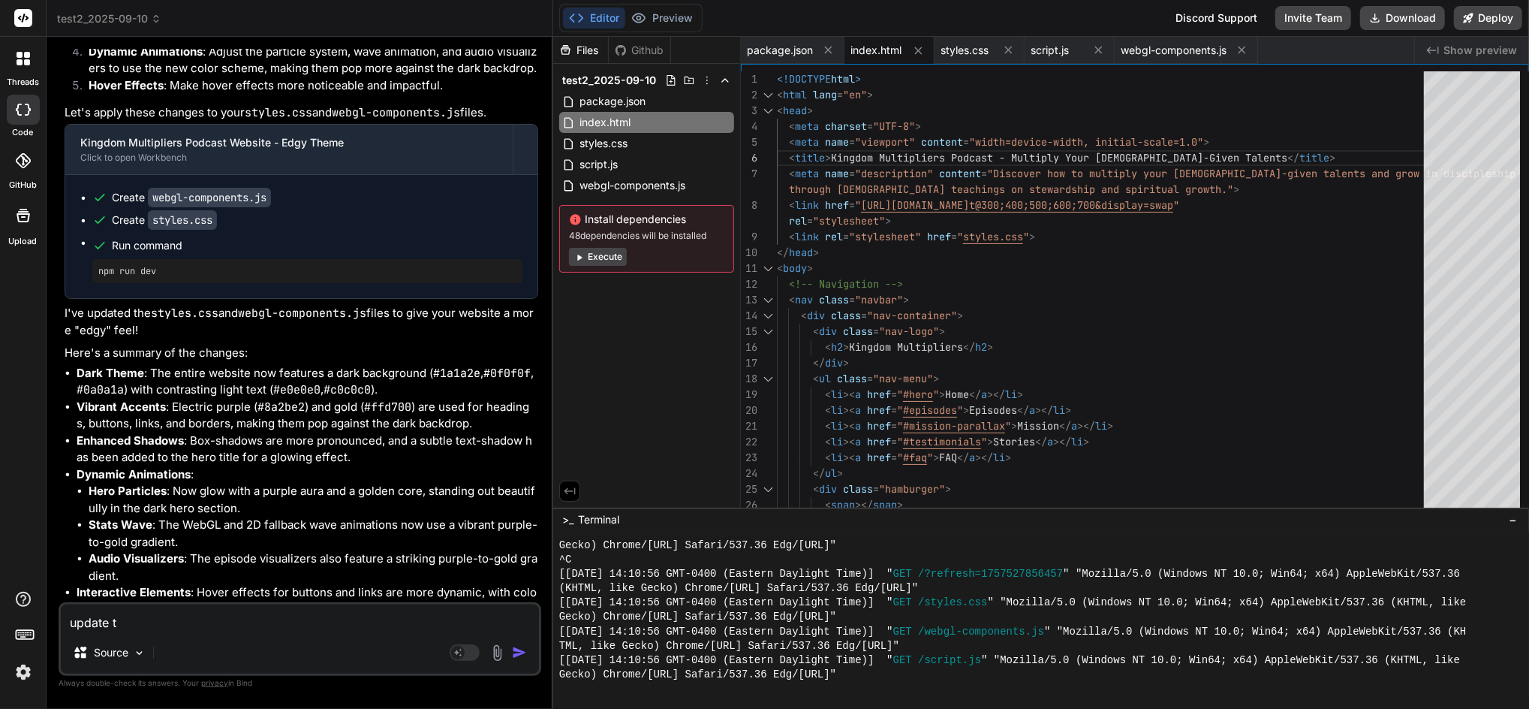
type textarea "x"
type textarea "update the"
type textarea "x"
type textarea "update the"
type textarea "x"
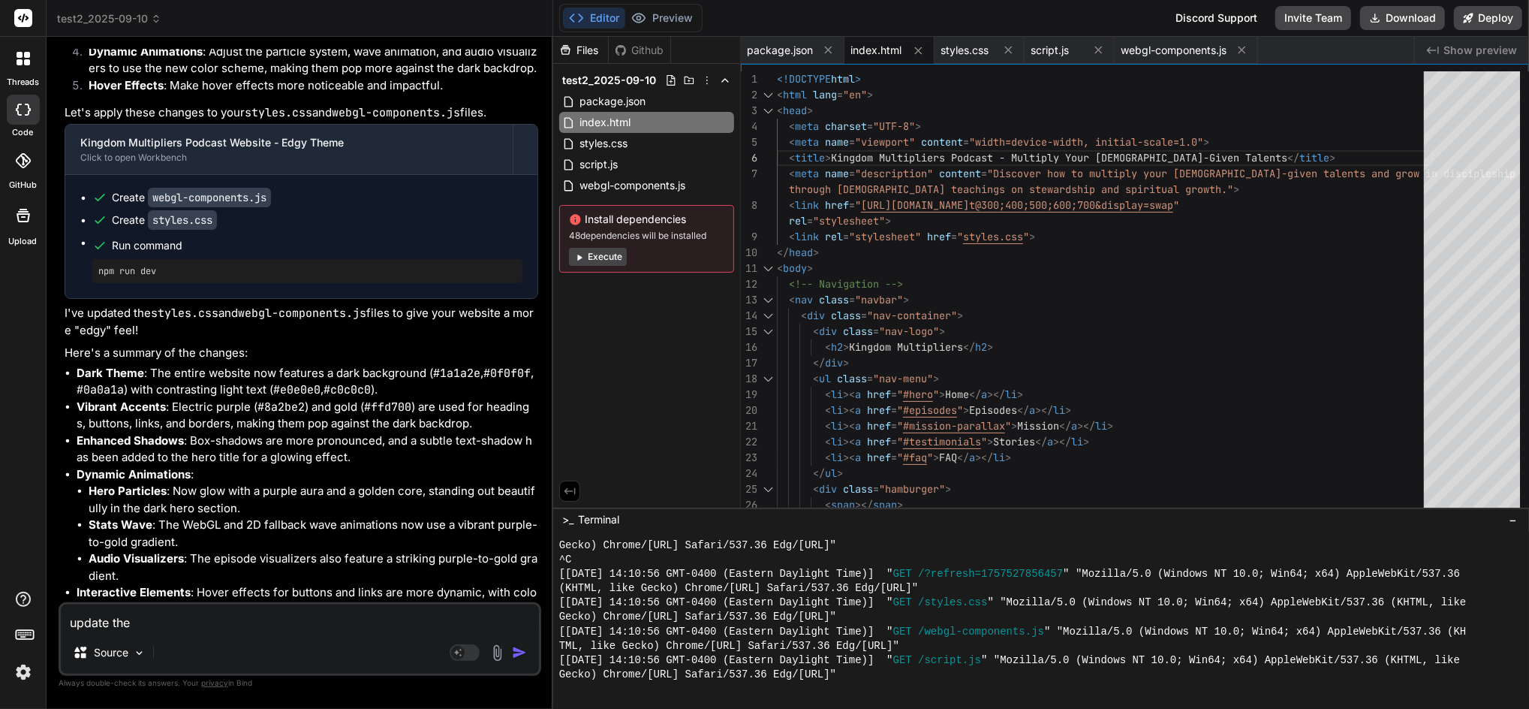
type textarea "update the p"
type textarea "x"
type textarea "update the pa"
type textarea "x"
type textarea "update the pag"
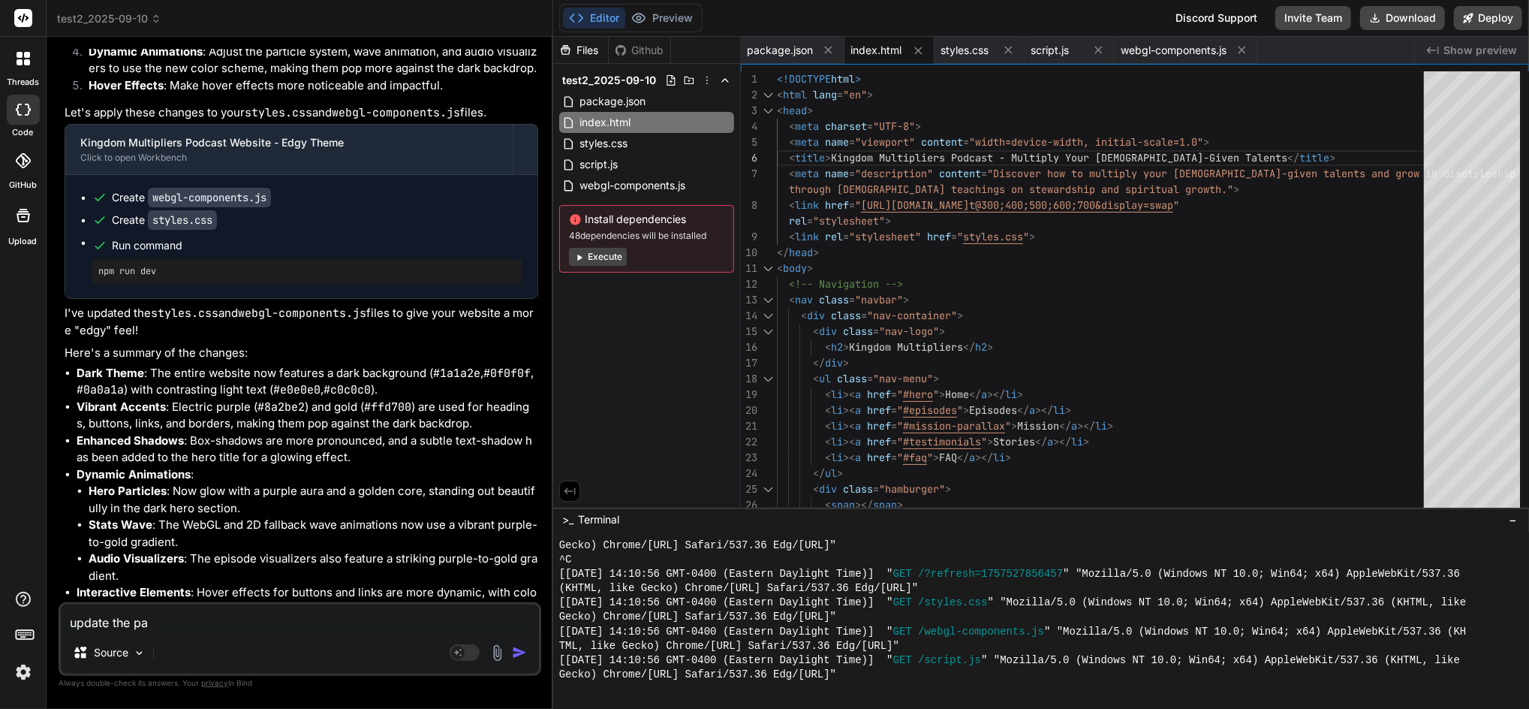
type textarea "x"
type textarea "update the page"
type textarea "x"
type textarea "update the page"
type textarea "x"
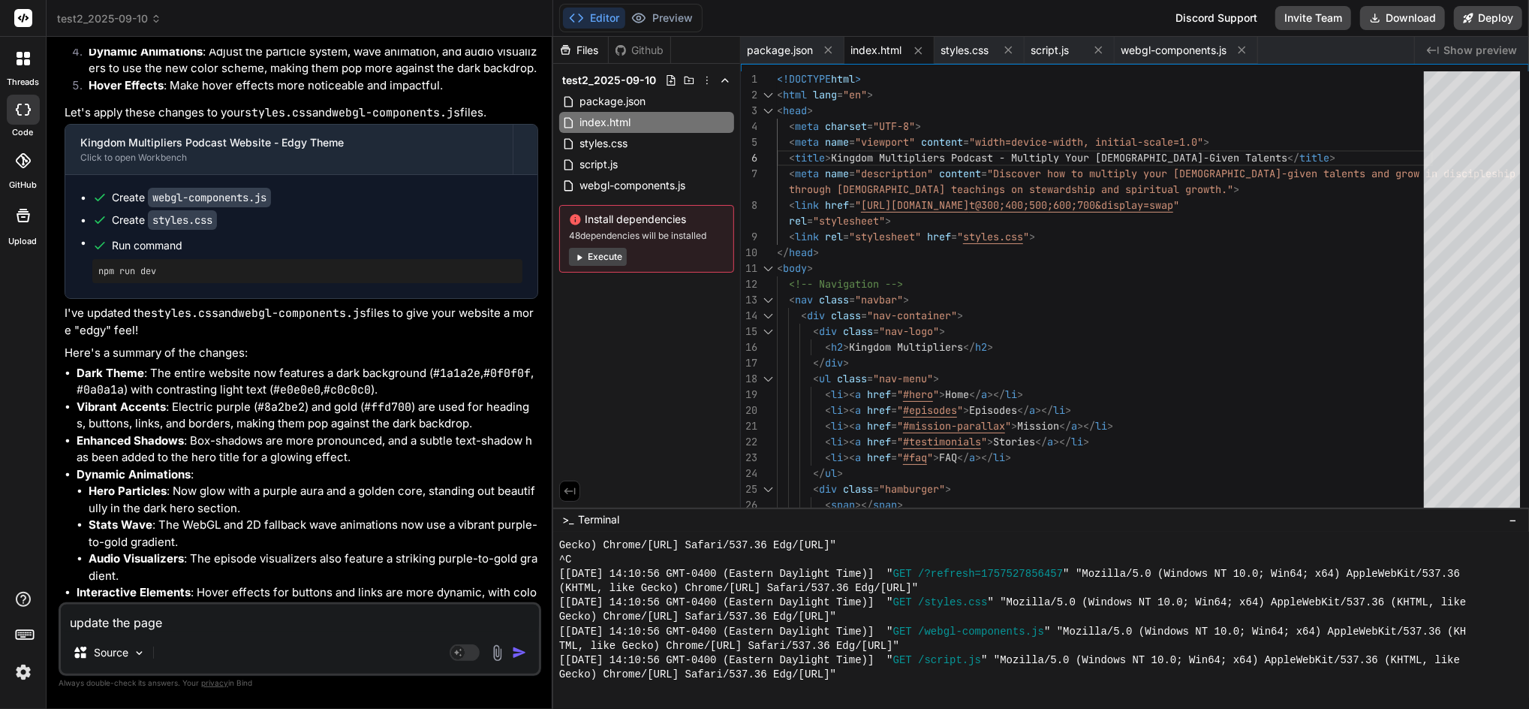
type textarea "update the page u"
type textarea "x"
type textarea "update the page us"
type textarea "x"
type textarea "update the page usi"
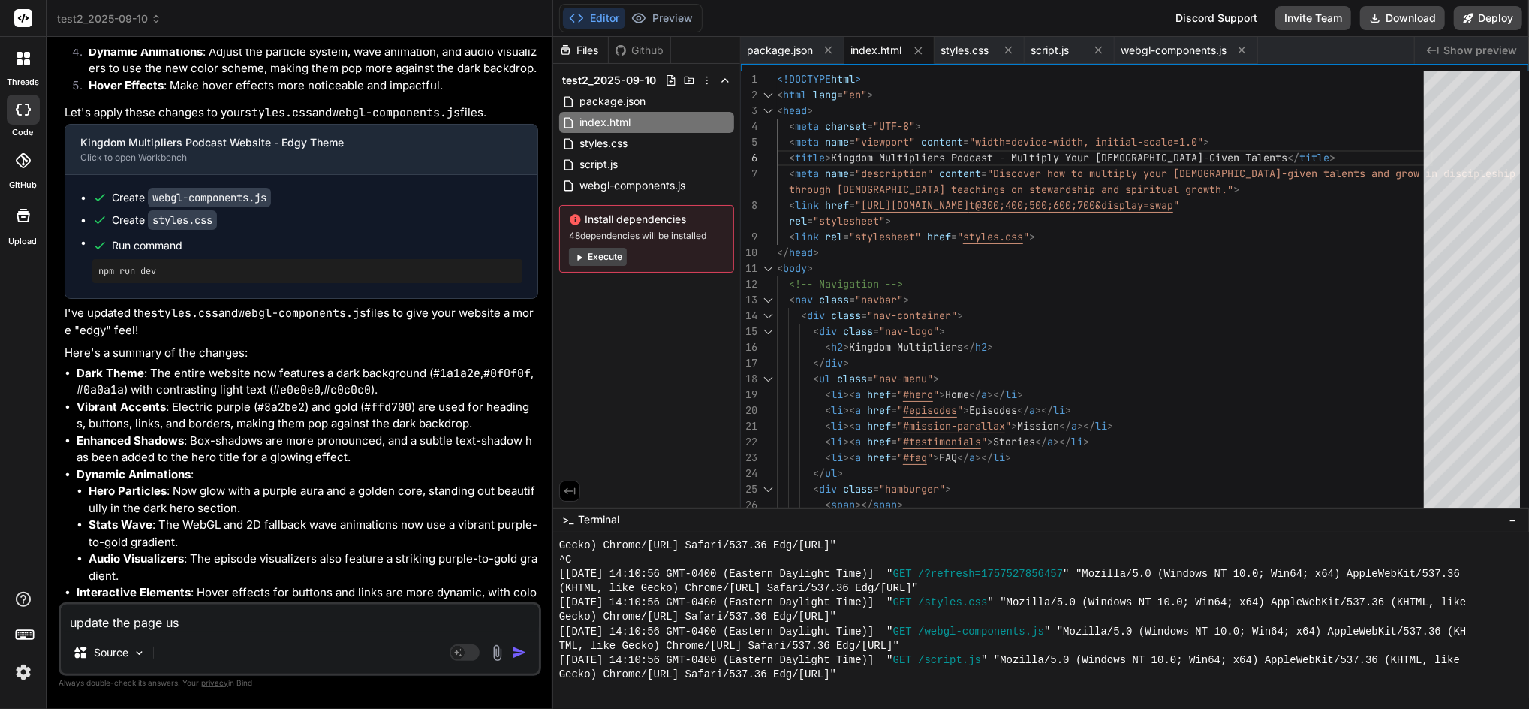
type textarea "x"
type textarea "update the page usin"
type textarea "x"
type textarea "update the page using"
type textarea "x"
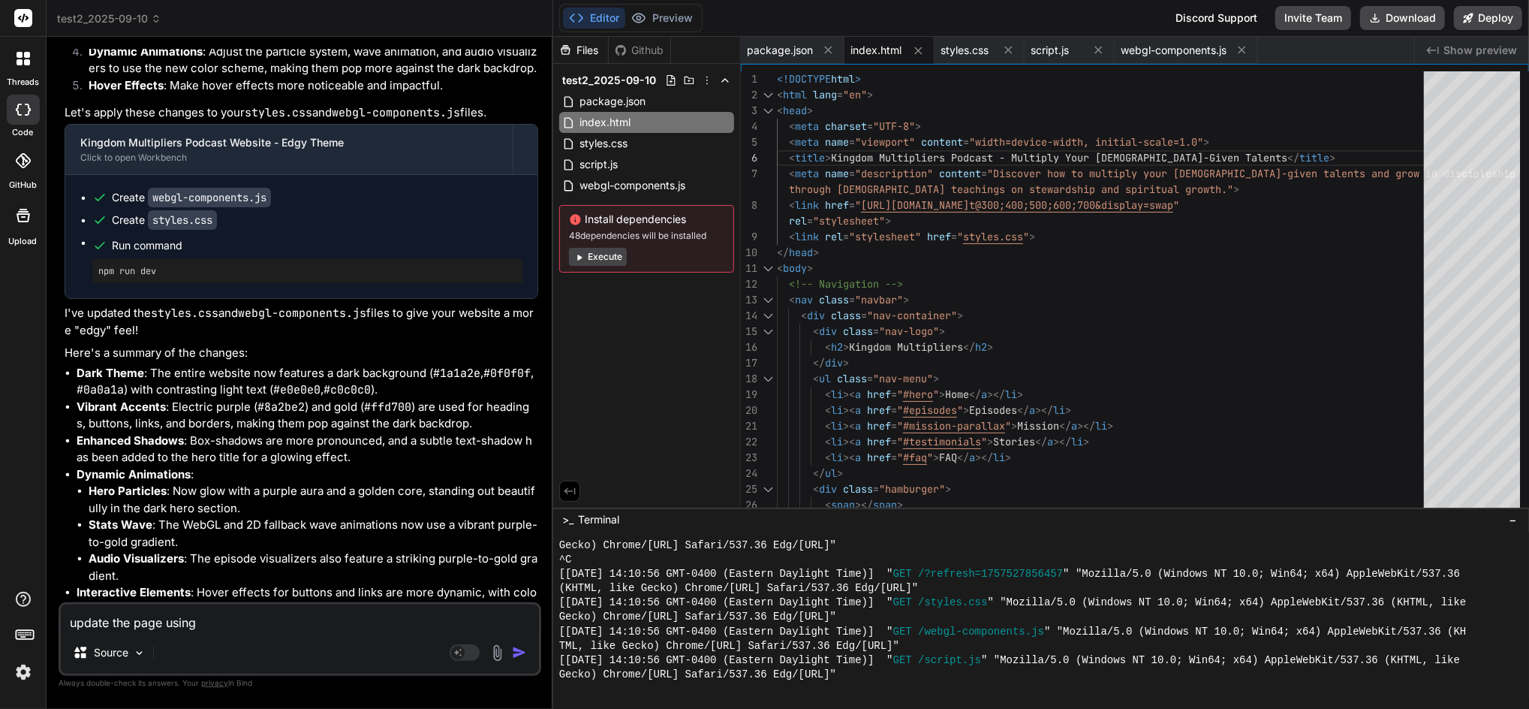
type textarea "update the page using"
type textarea "x"
type textarea "update the page using h"
type textarea "x"
type textarea "update the page using hi"
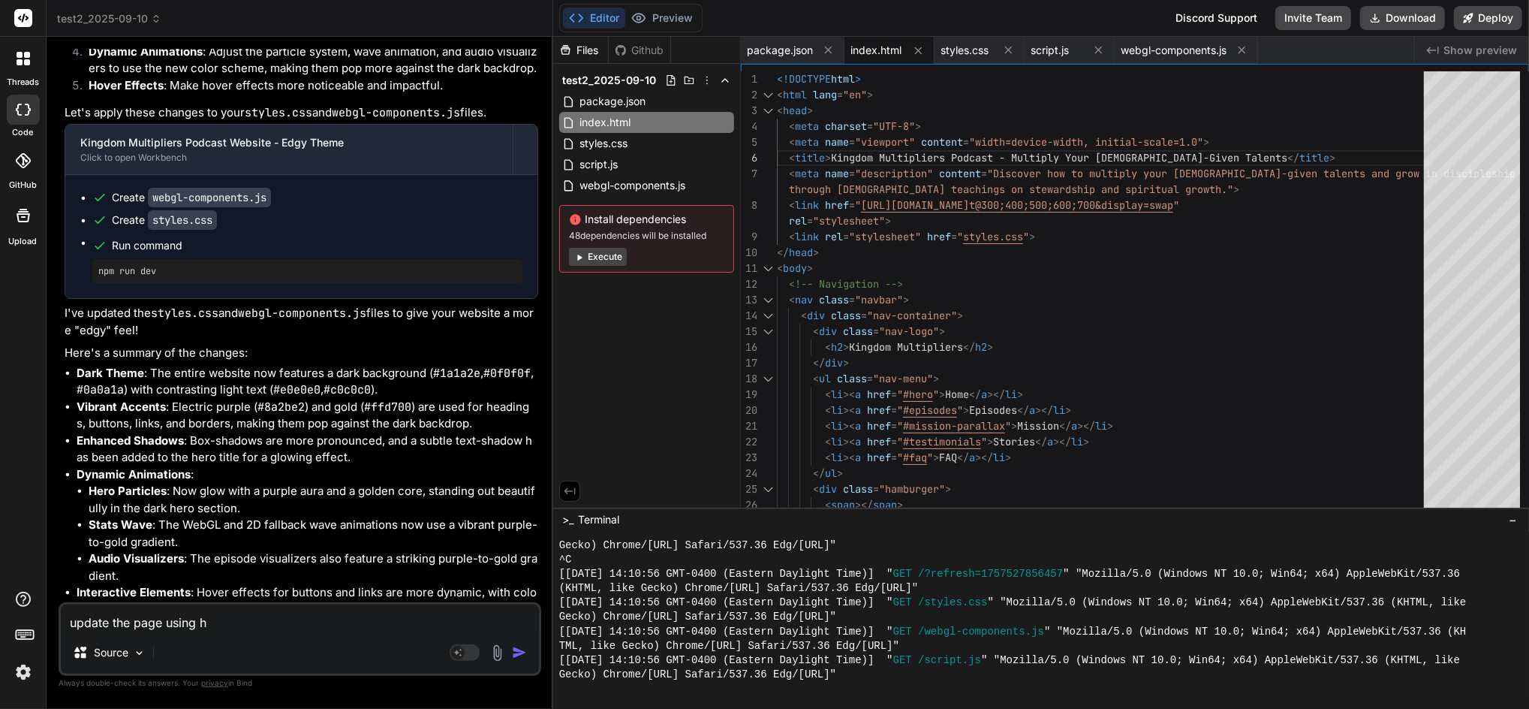
type textarea "x"
type textarea "update the page using h"
type textarea "x"
type textarea "update the page using"
type textarea "x"
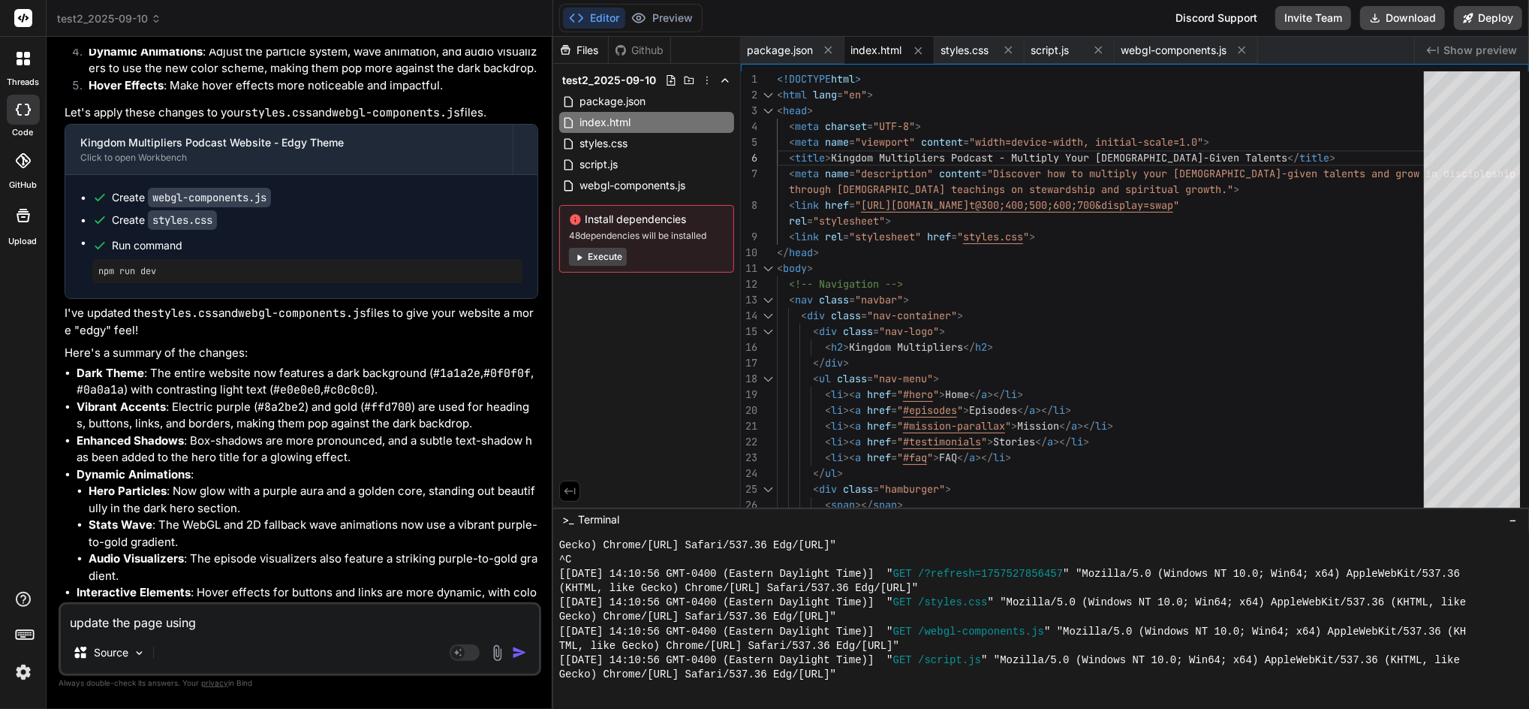
type textarea "update the page using t"
type textarea "x"
type textarea "update the page using thi"
type textarea "x"
type textarea "update the page using this"
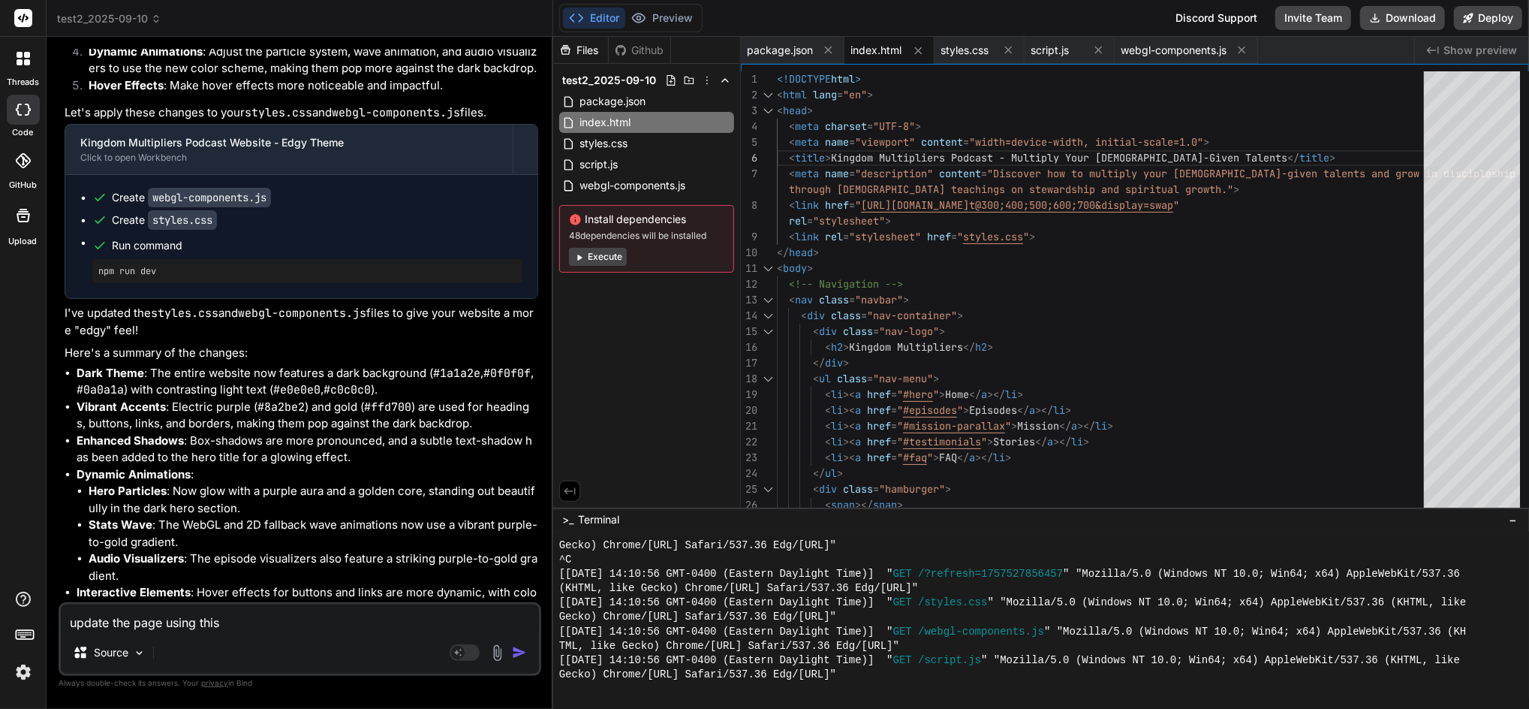
type textarea "x"
type textarea "update the page using this p"
type textarea "x"
type textarea "update the page using this pa"
type textarea "x"
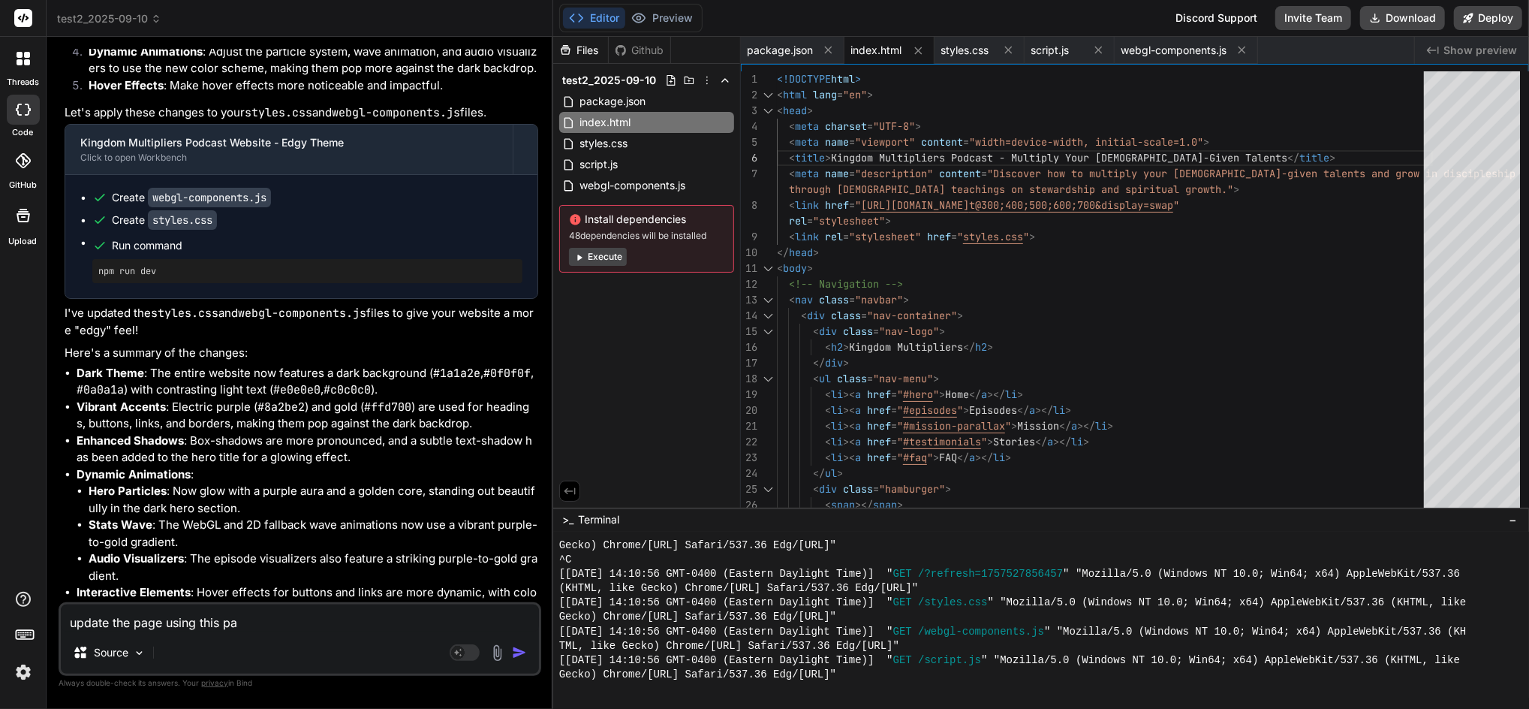
type textarea "update the page using this pag"
type textarea "x"
type textarea "update the page using this page"
type textarea "x"
type textarea "update the page using this page a"
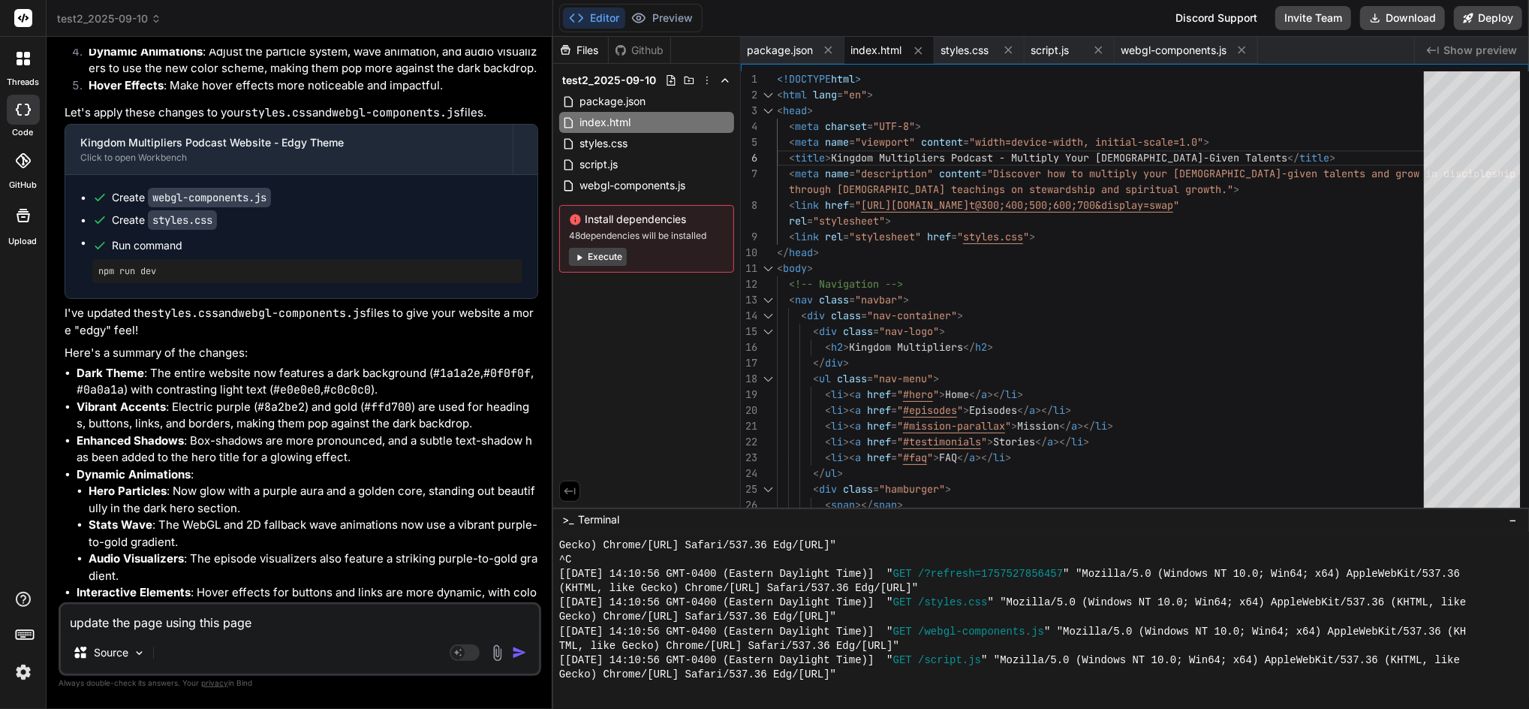
type textarea "x"
type textarea "update the page using this page as"
type textarea "x"
type textarea "update the page using this page as"
type textarea "x"
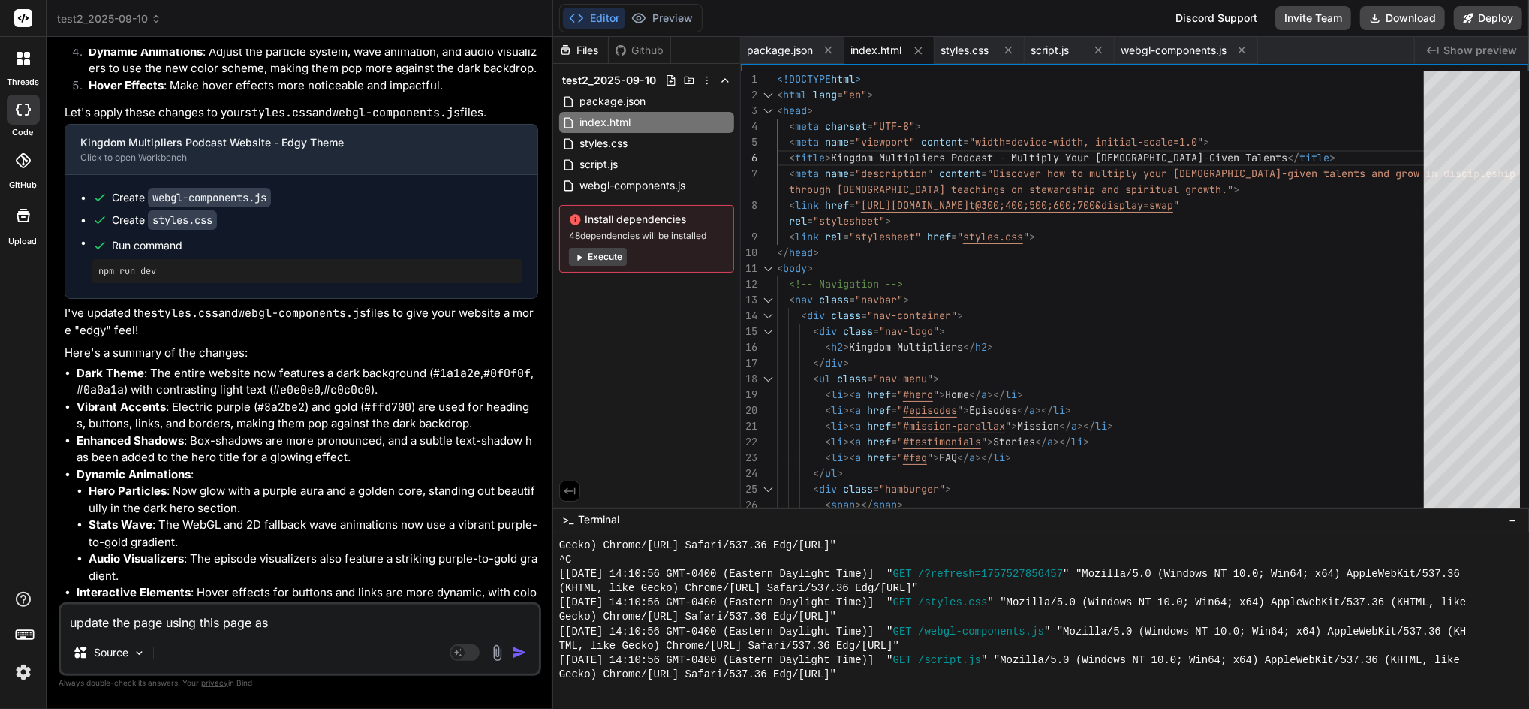
type textarea "update the page using this page as a"
type textarea "x"
type textarea "update the page using this page as a"
type textarea "x"
type textarea "update the page using this page as a t"
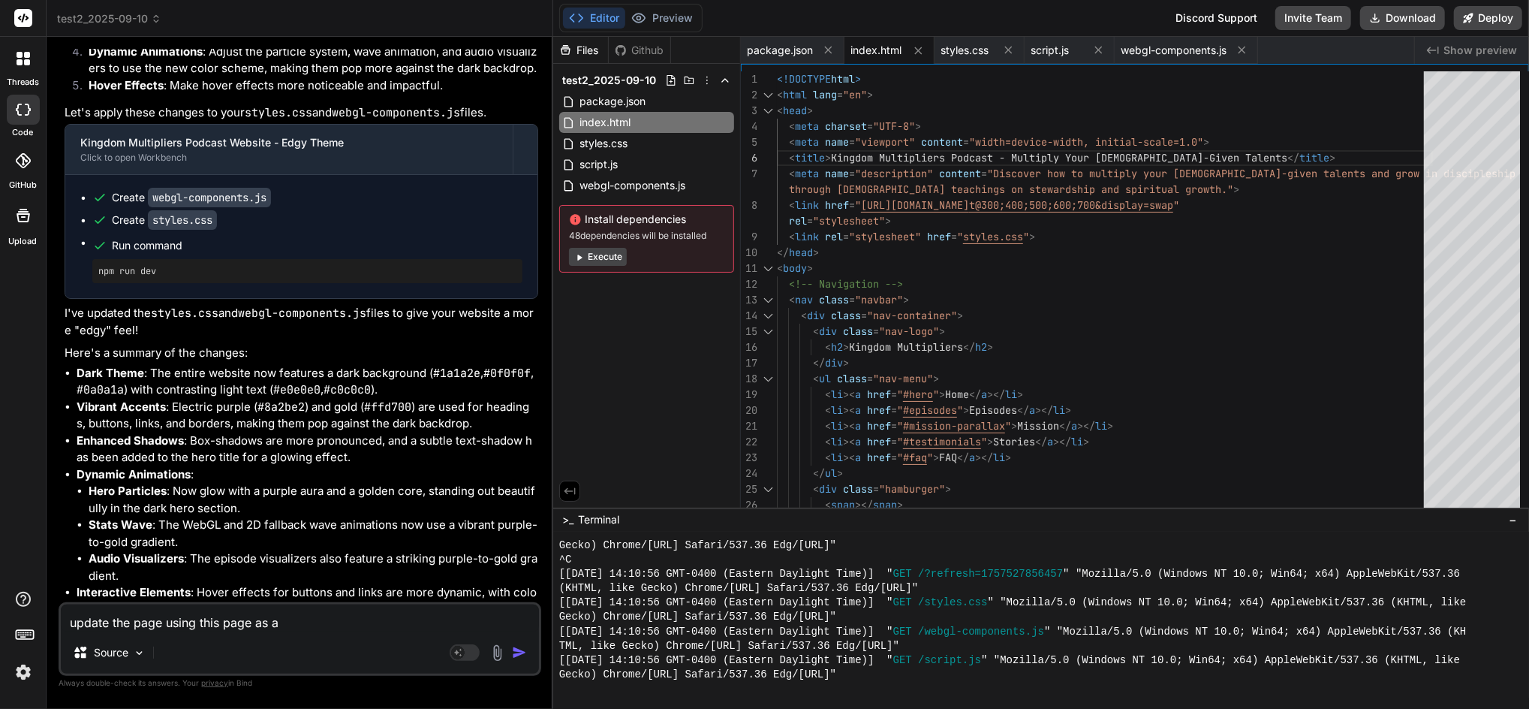
type textarea "x"
type textarea "update the page using this page as a te"
type textarea "x"
type textarea "update the page using this page as a tem"
type textarea "x"
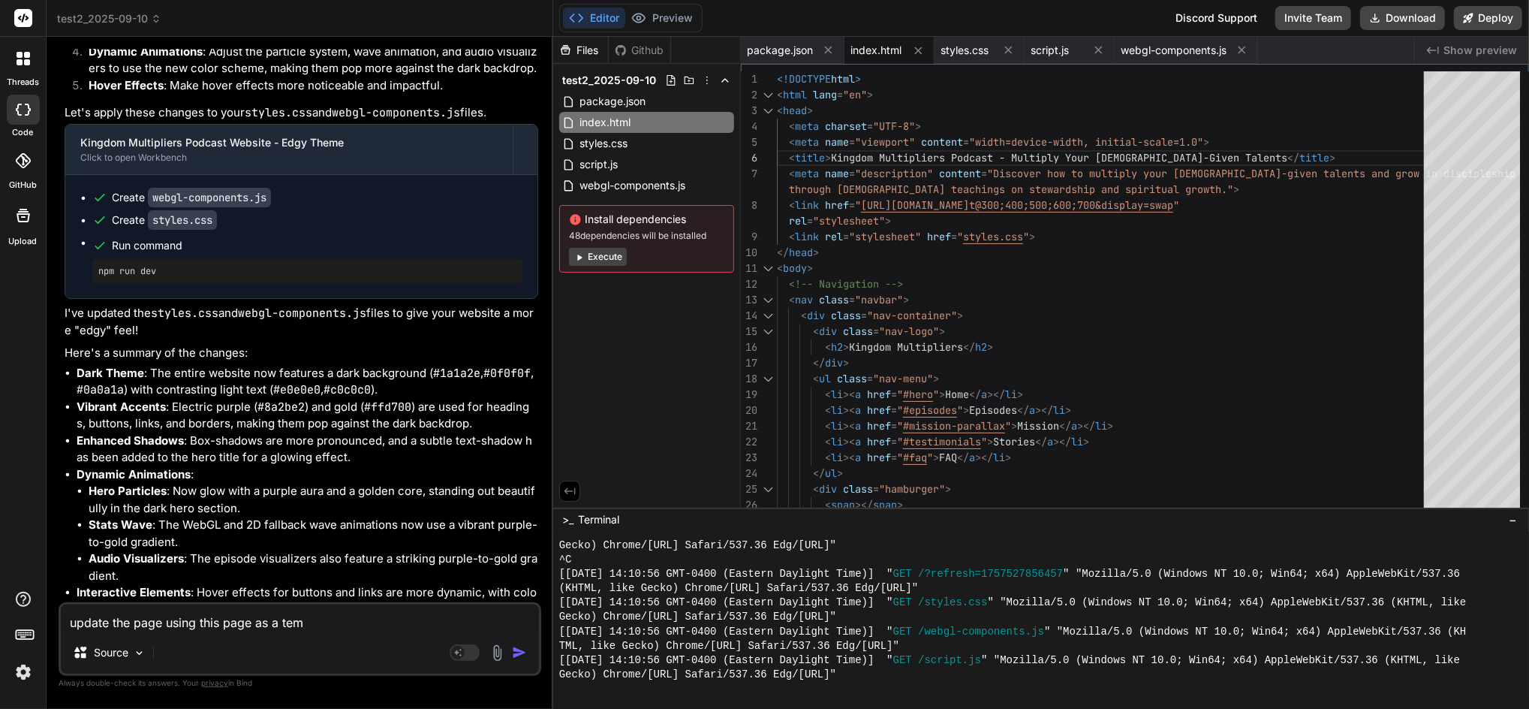
type textarea "update the page using this page as a temp"
type textarea "x"
type textarea "update the page using this page as a templ"
type textarea "x"
type textarea "update the page using this page as a templa"
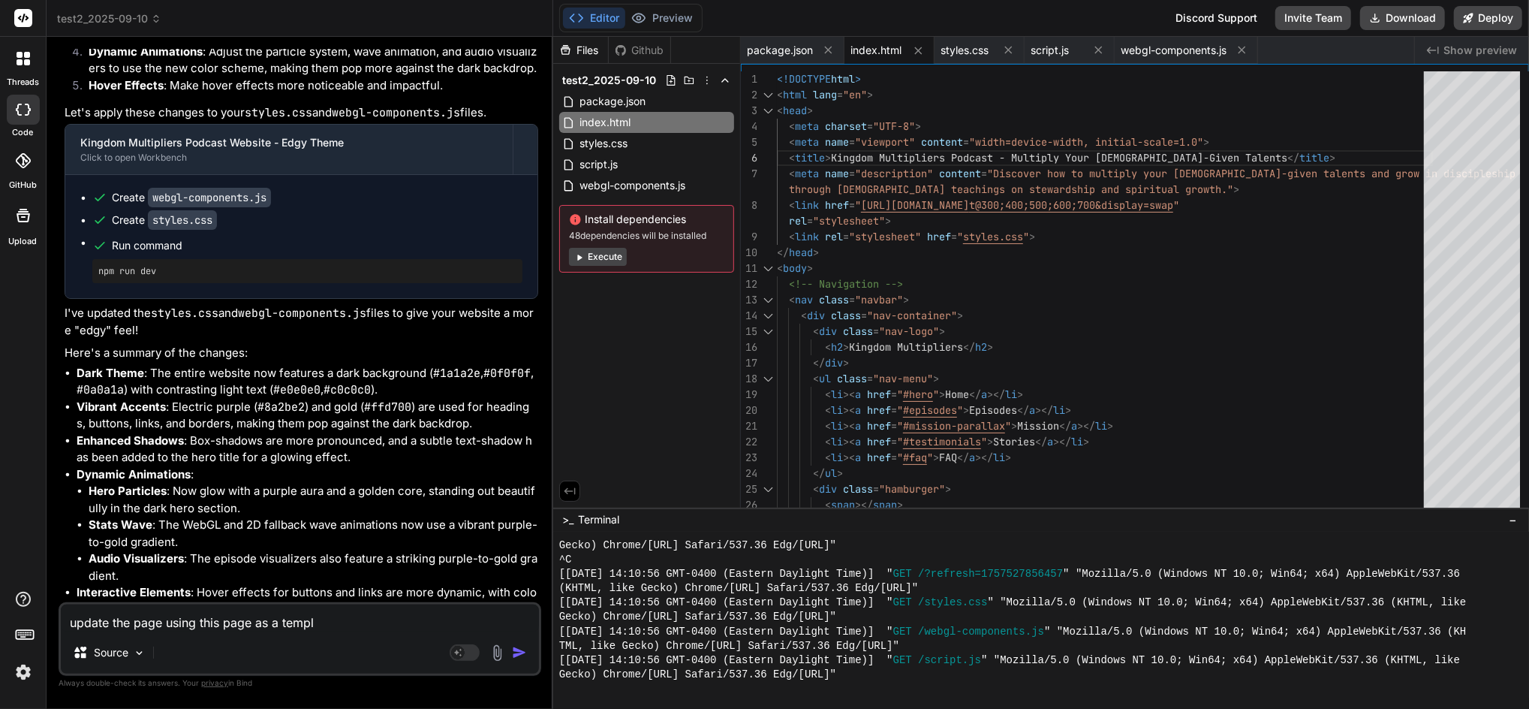
type textarea "x"
type textarea "update the page using this page as a templat"
type textarea "x"
type textarea "update the page using this page as a template"
type textarea "x"
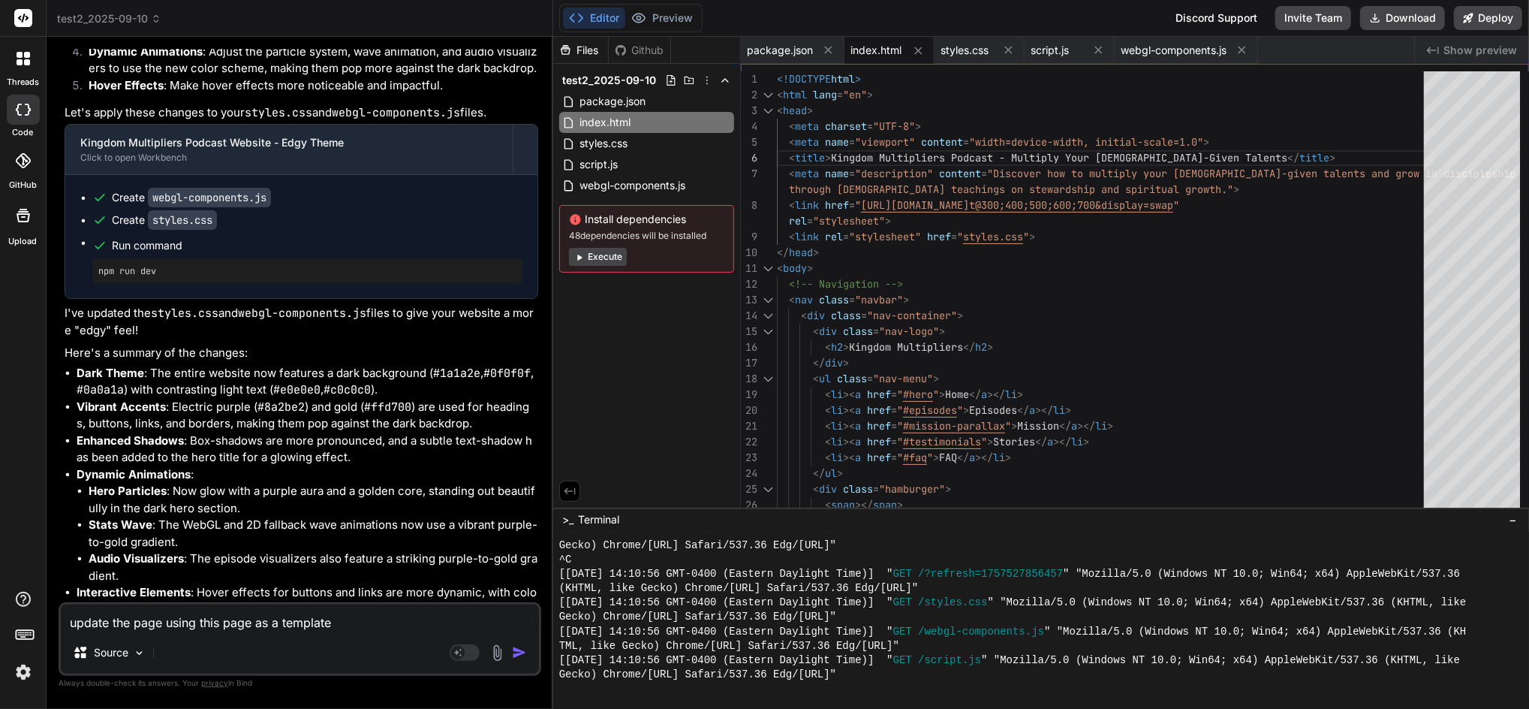
type textarea "update the page using this page as a template"
type textarea "x"
paste textarea "[URL][DOMAIN_NAME][DOMAIN_NAME]"
type textarea "update the page using this page as a template [URL][DOMAIN_NAME][DOMAIN_NAME]"
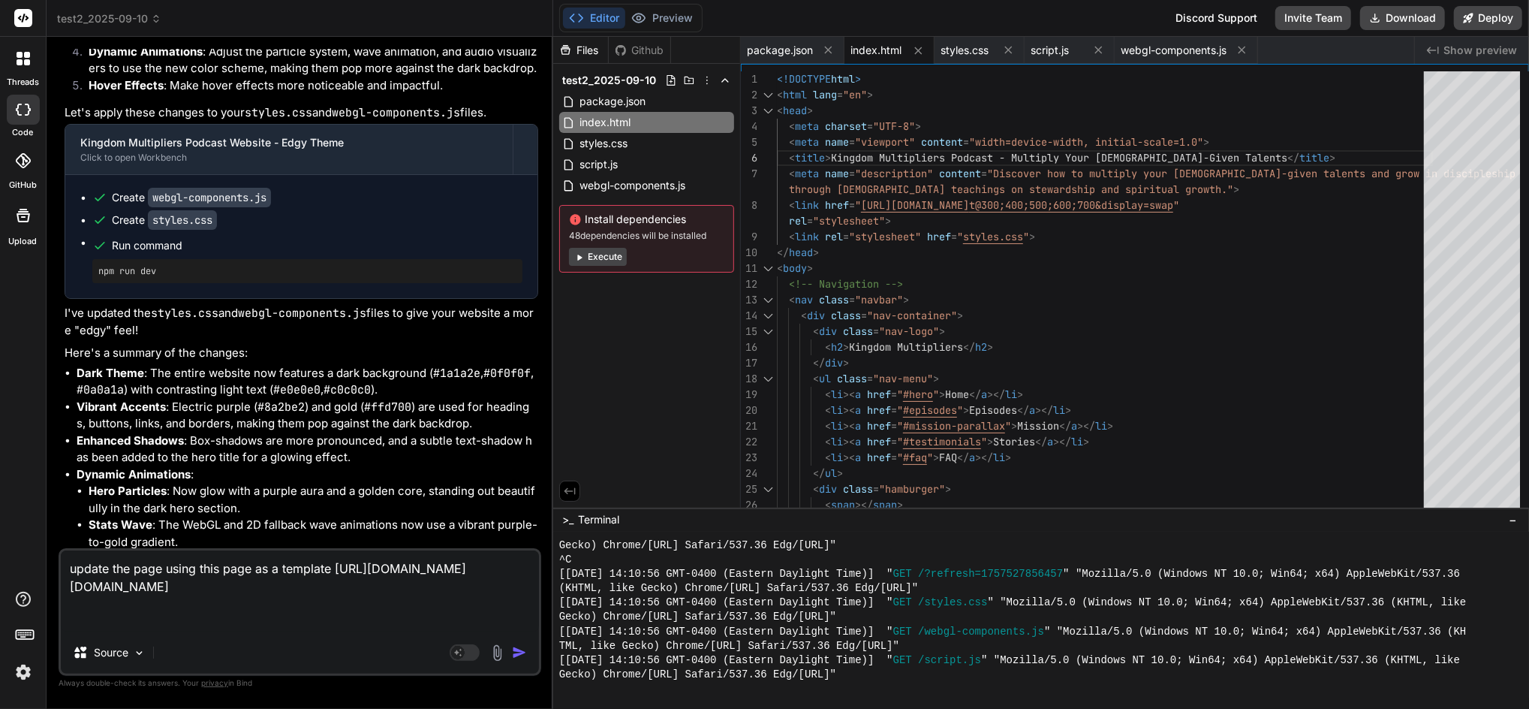
type textarea "x"
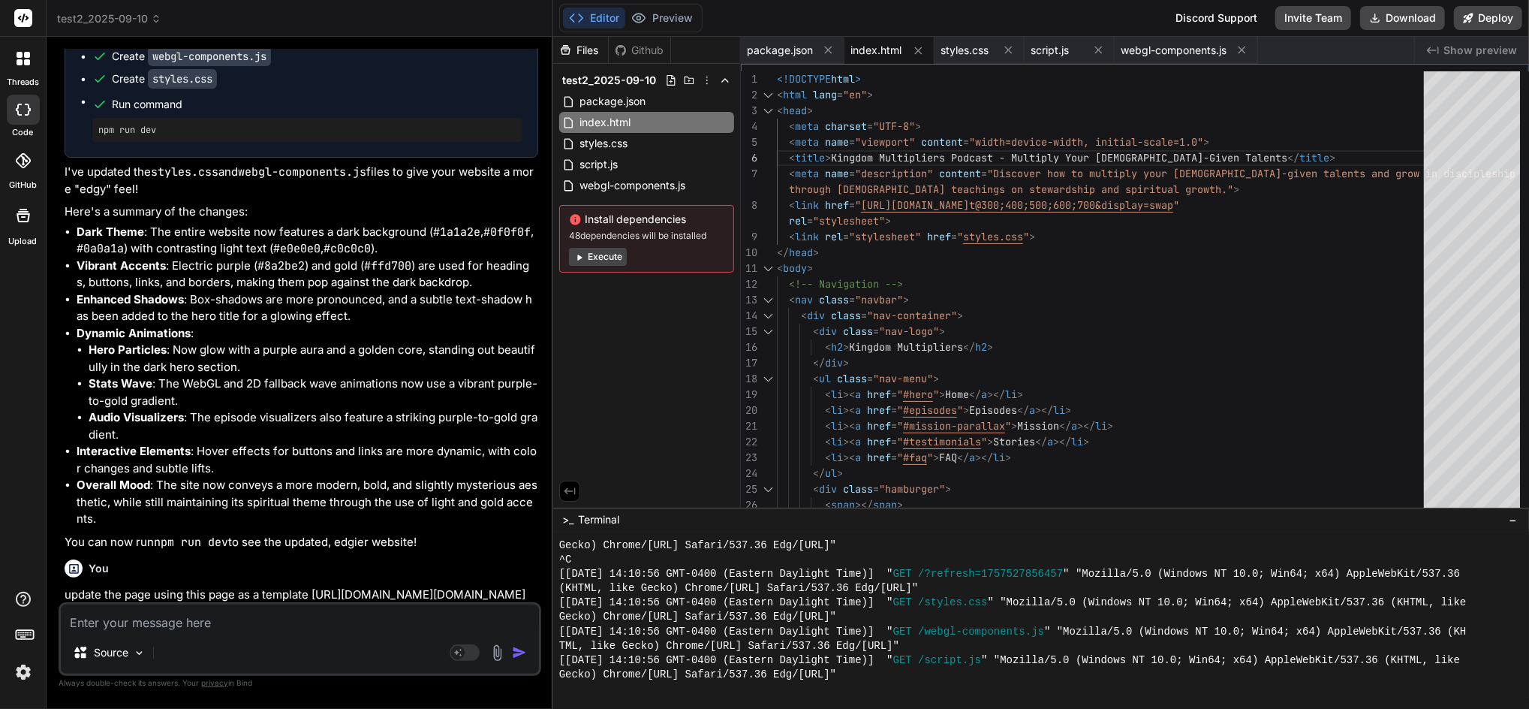
scroll to position [6418, 0]
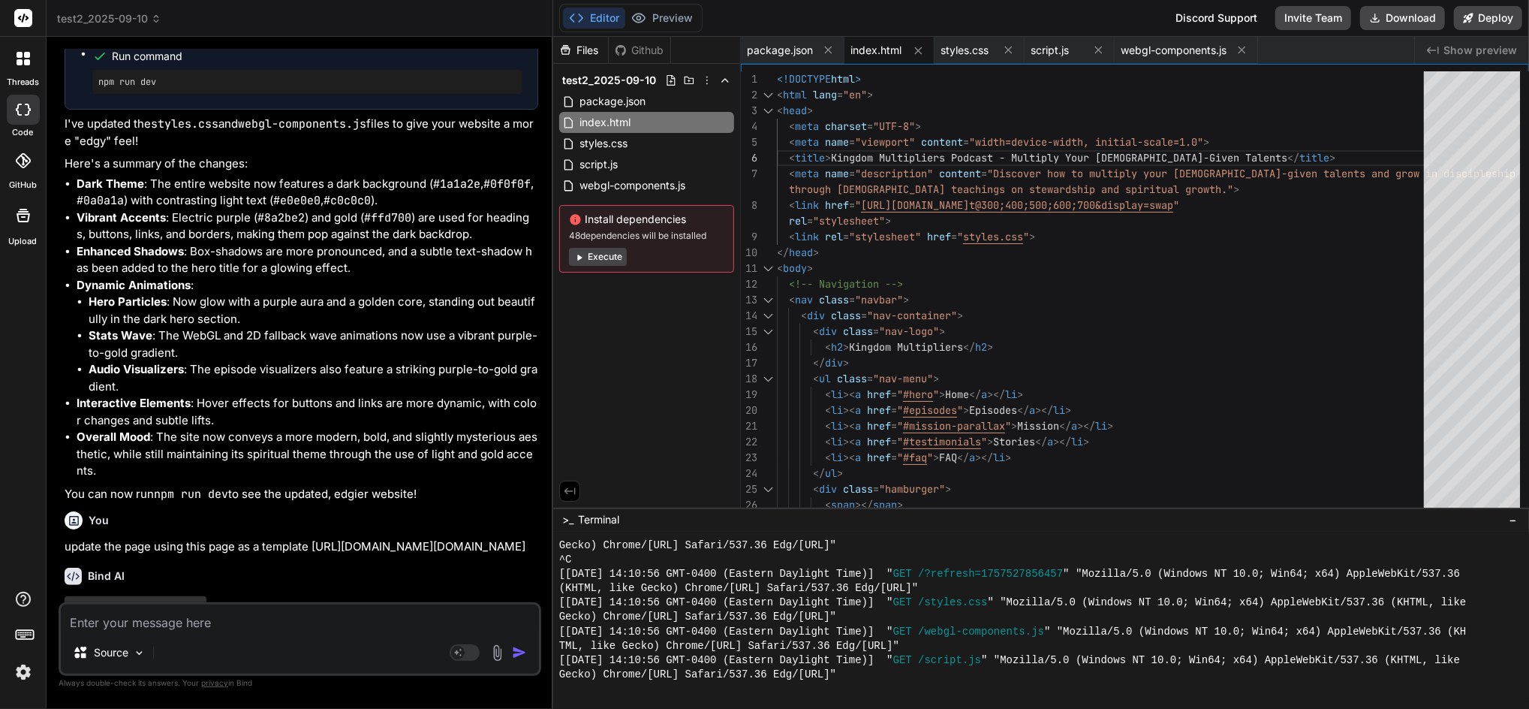
click at [20, 673] on img at bounding box center [24, 672] width 26 height 26
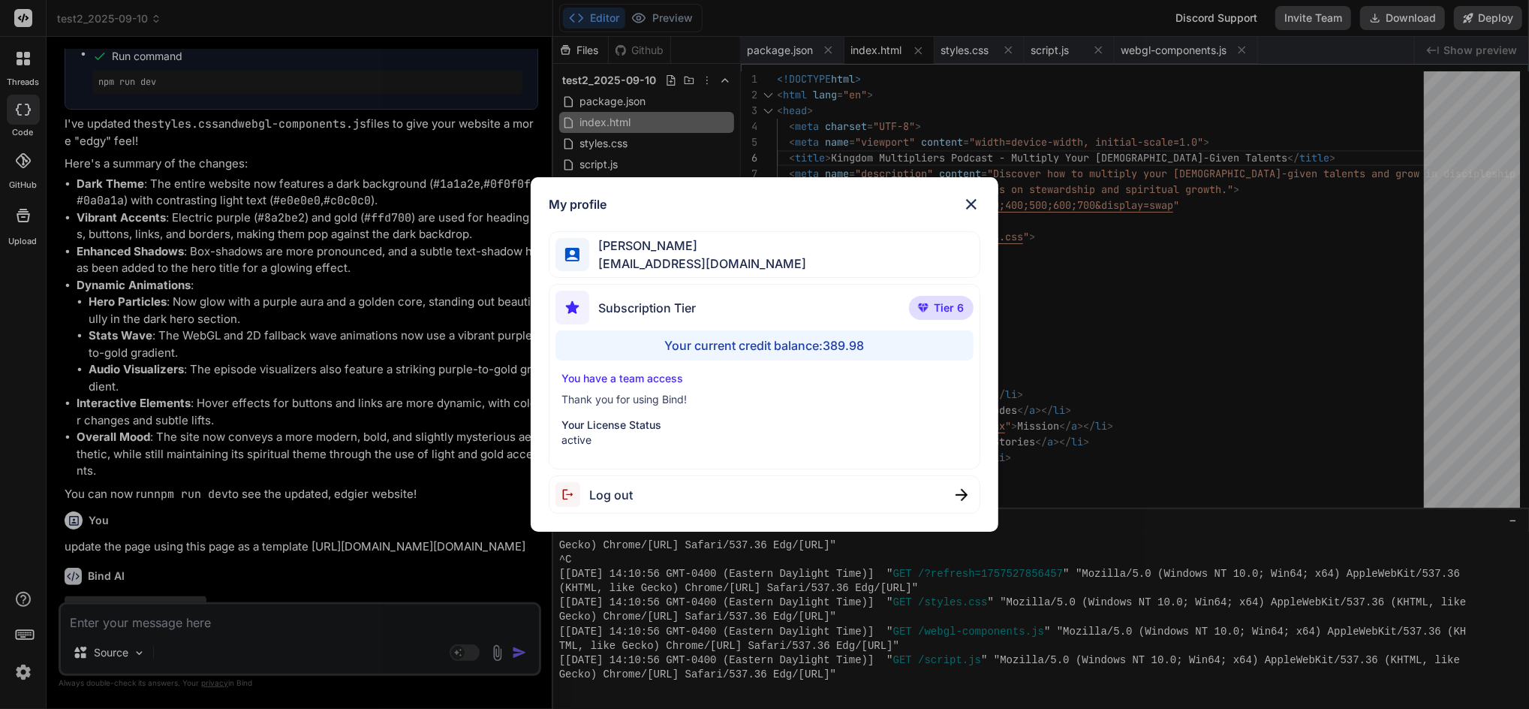
click at [21, 675] on div "My profile [PERSON_NAME] [EMAIL_ADDRESS][DOMAIN_NAME] Subscription Tier Tier 6 …" at bounding box center [764, 354] width 1529 height 709
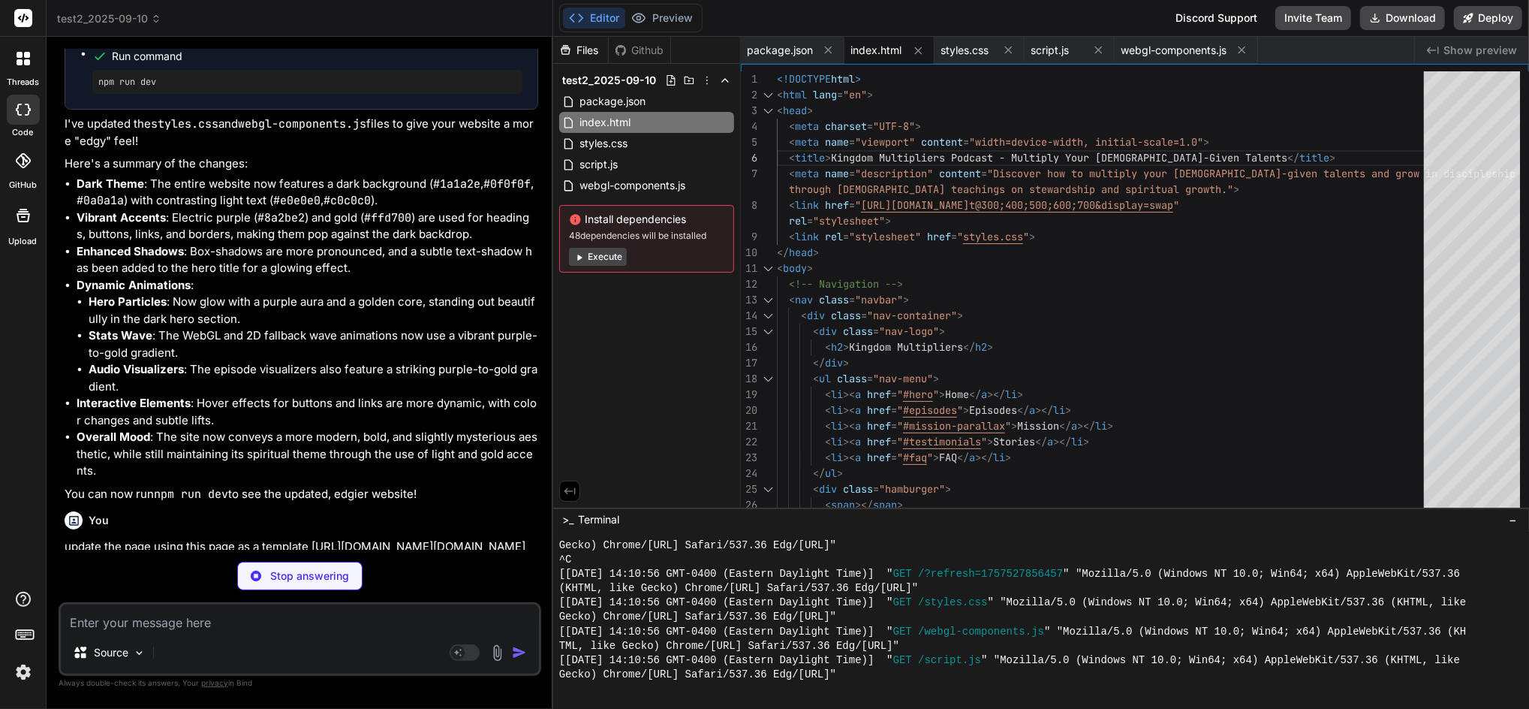
scroll to position [6984, 0]
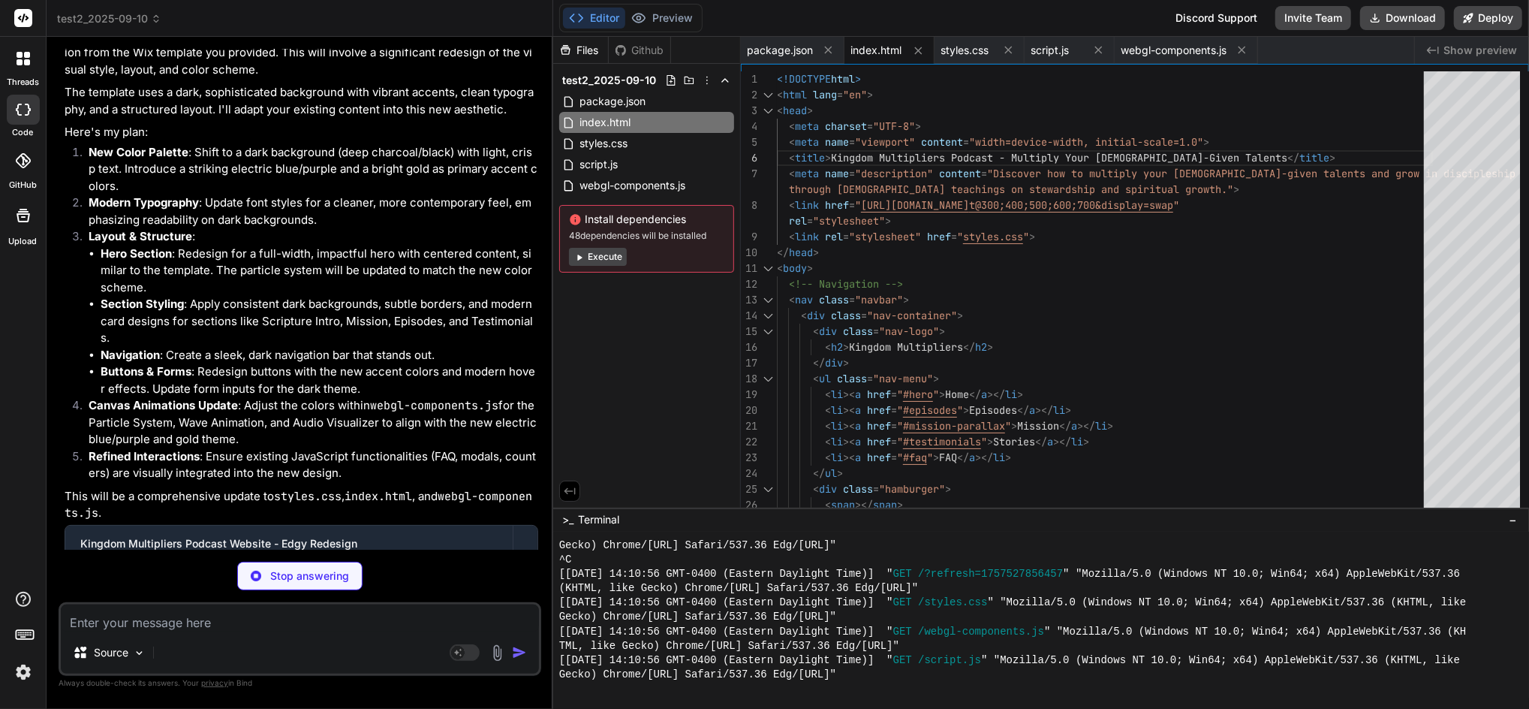
type textarea "x"
type textarea "ParticleSystem, WaveAnimation, AudioVisualizer, init: initWebGLComponents };"
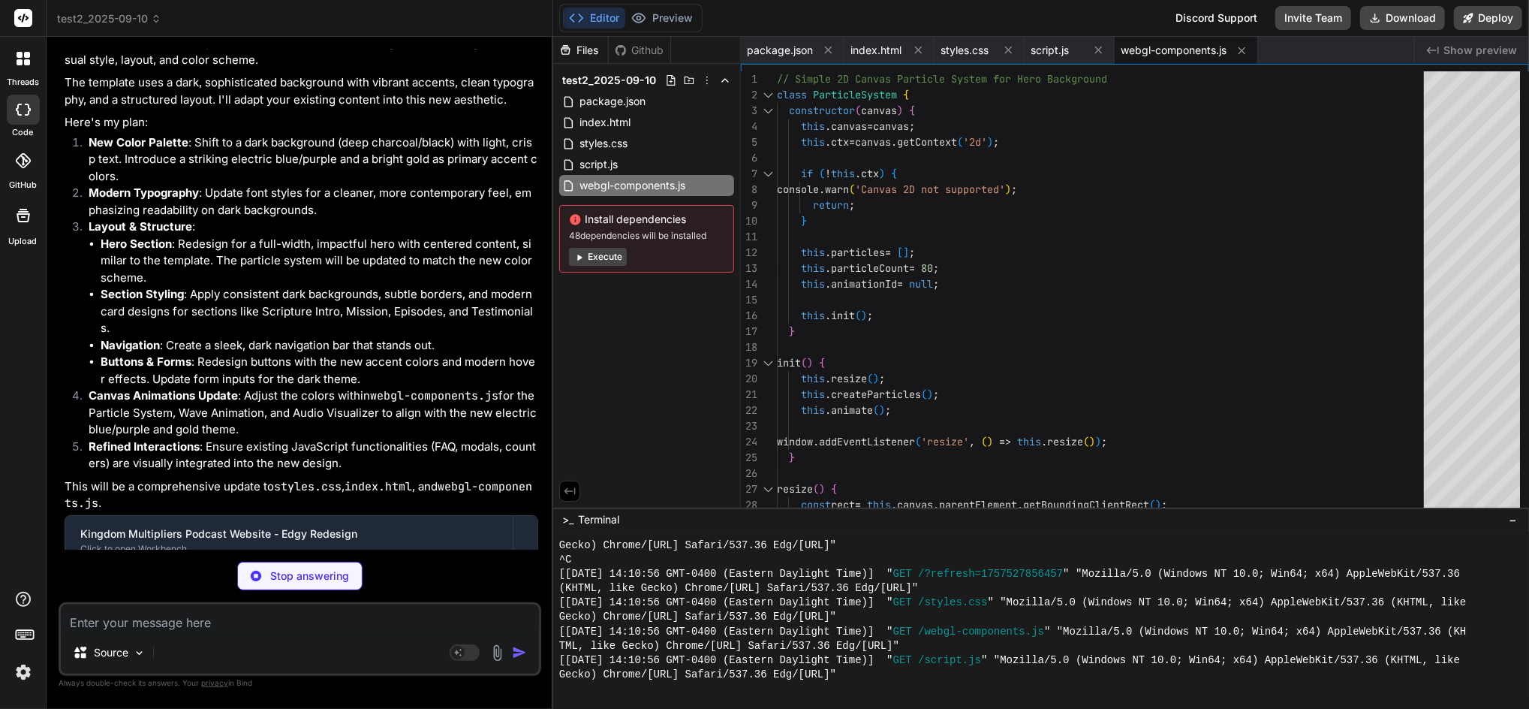
scroll to position [7007, 0]
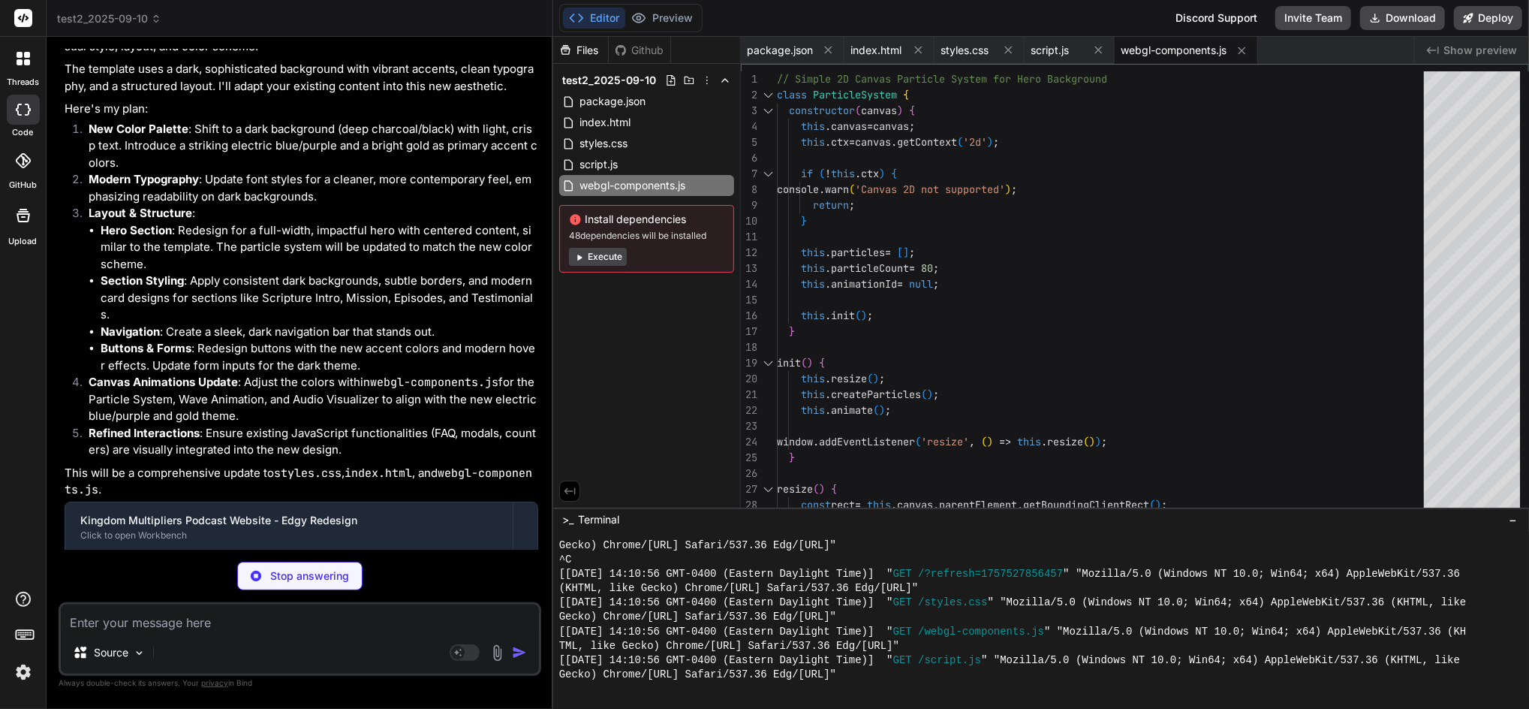
type textarea "x"
type textarea "</div> <script src="webgl-components.js"></script> <script src="script.js"></sc…"
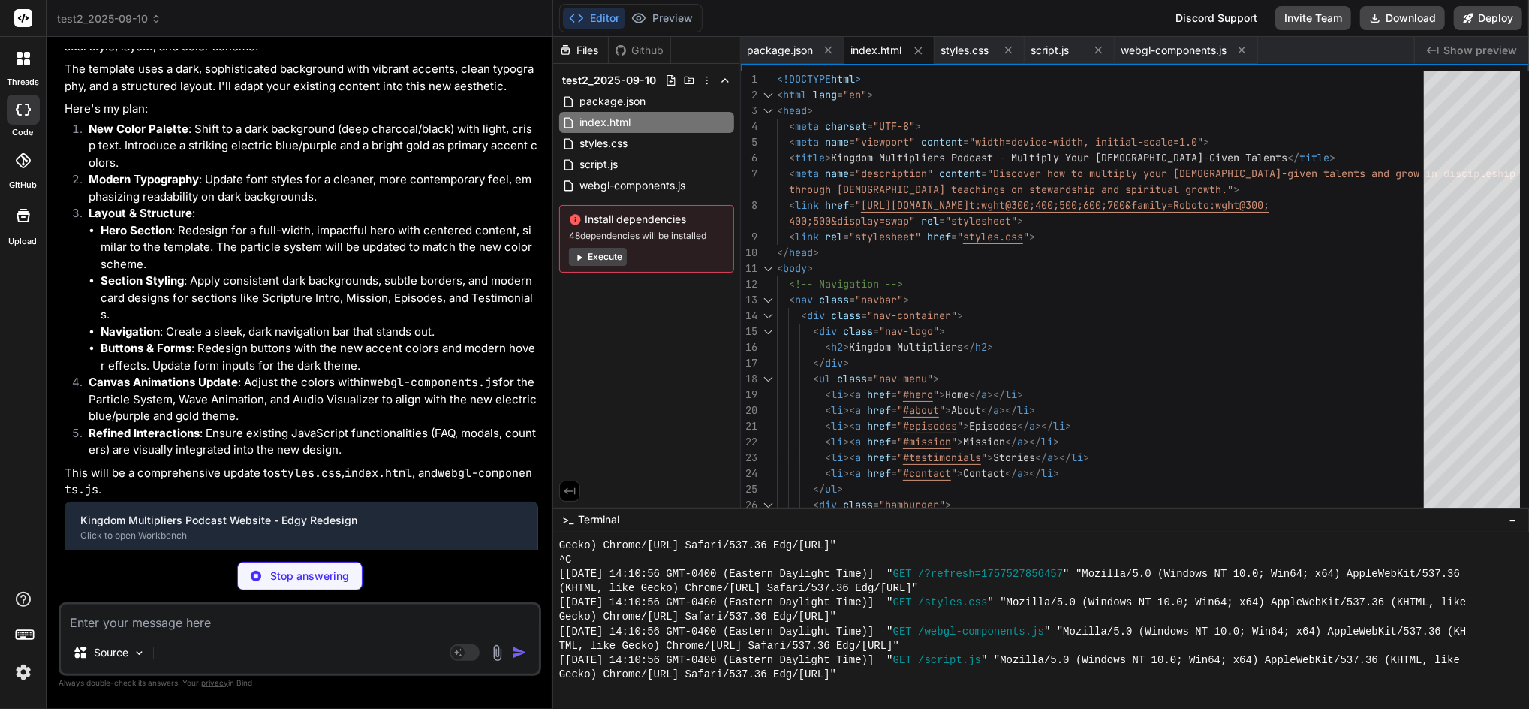
type textarea "x"
type textarea "opacity: 1; transform: translateY(0); }"
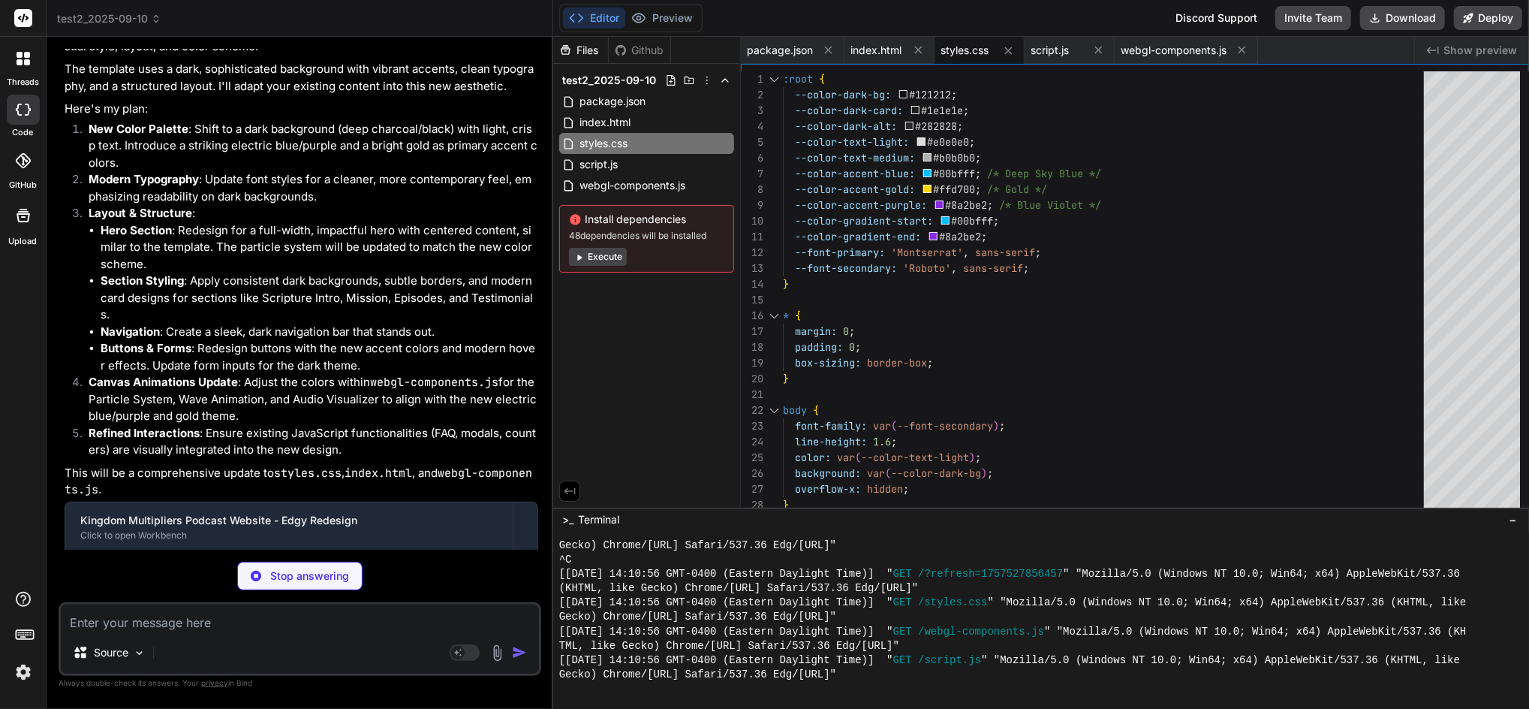
type textarea "x"
type textarea "canvas.style.display = 'block'; // Or original display style }); if (window.Web…"
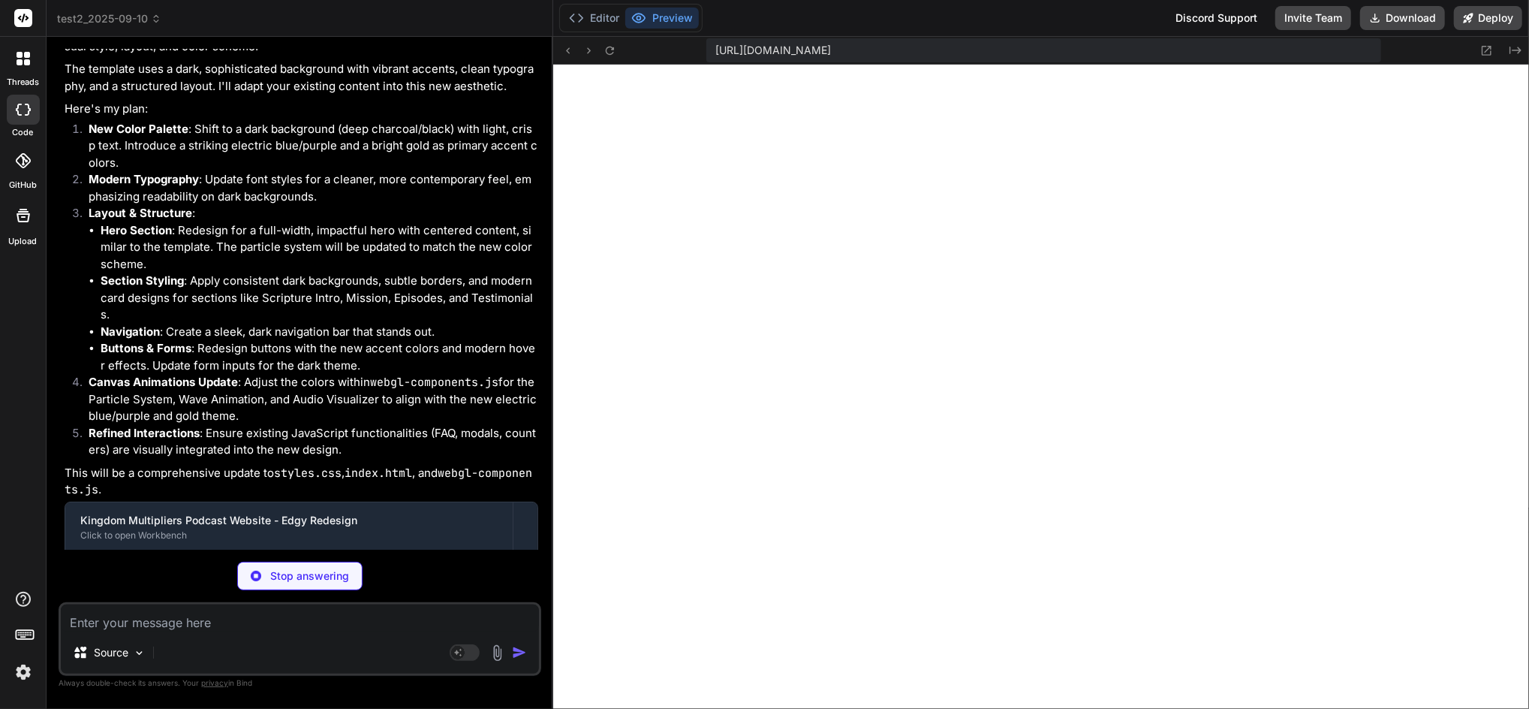
type textarea "x"
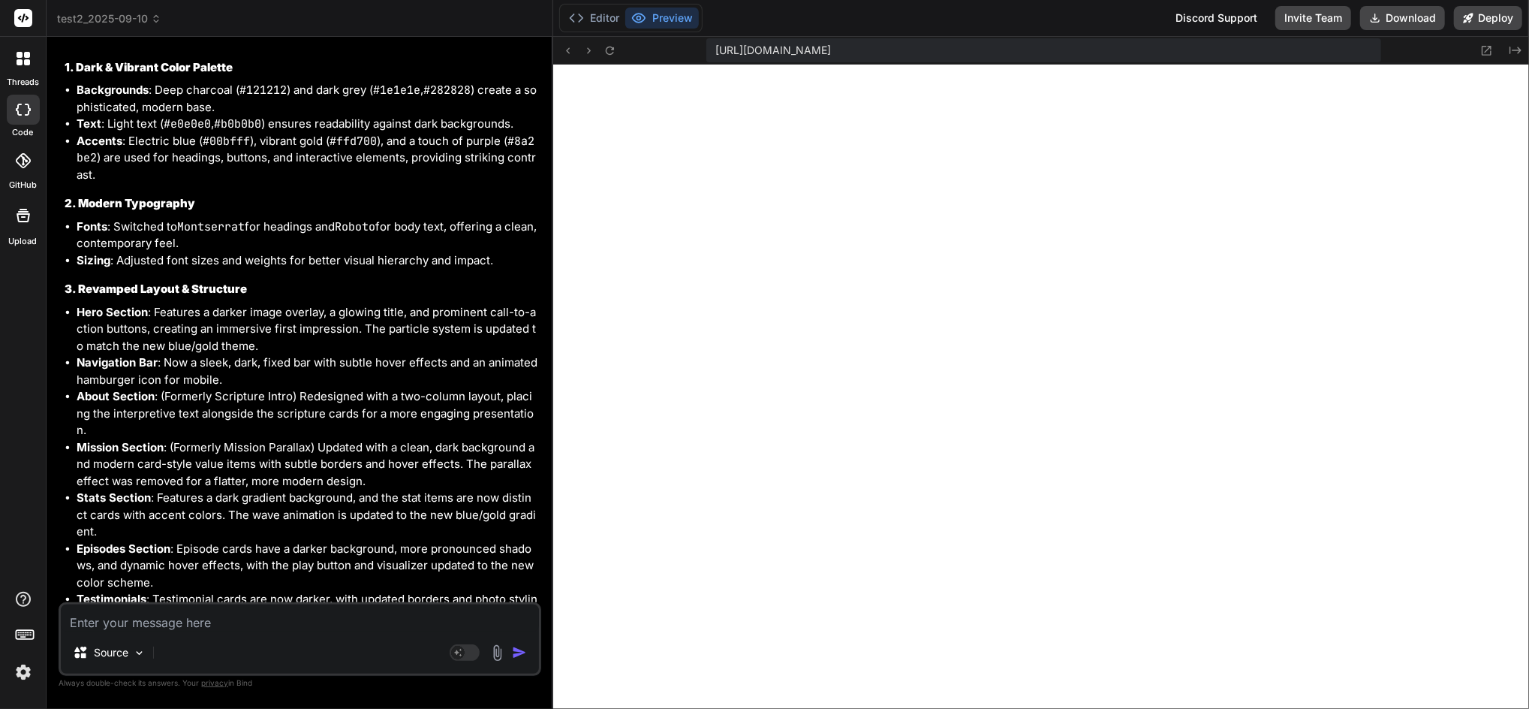
scroll to position [8160, 0]
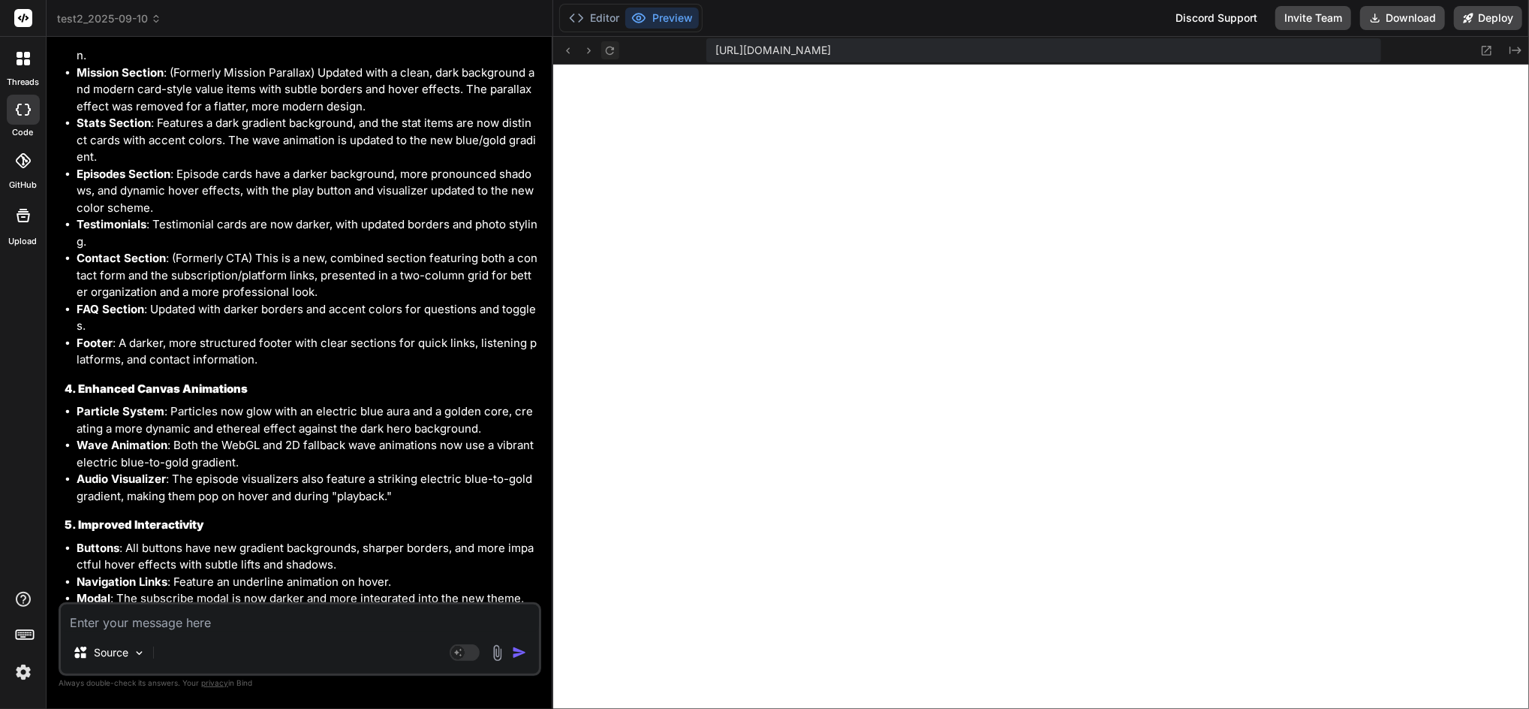
drag, startPoint x: 610, startPoint y: 42, endPoint x: 617, endPoint y: 53, distance: 13.1
click at [611, 42] on button at bounding box center [610, 50] width 18 height 18
click at [24, 669] on img at bounding box center [24, 672] width 26 height 26
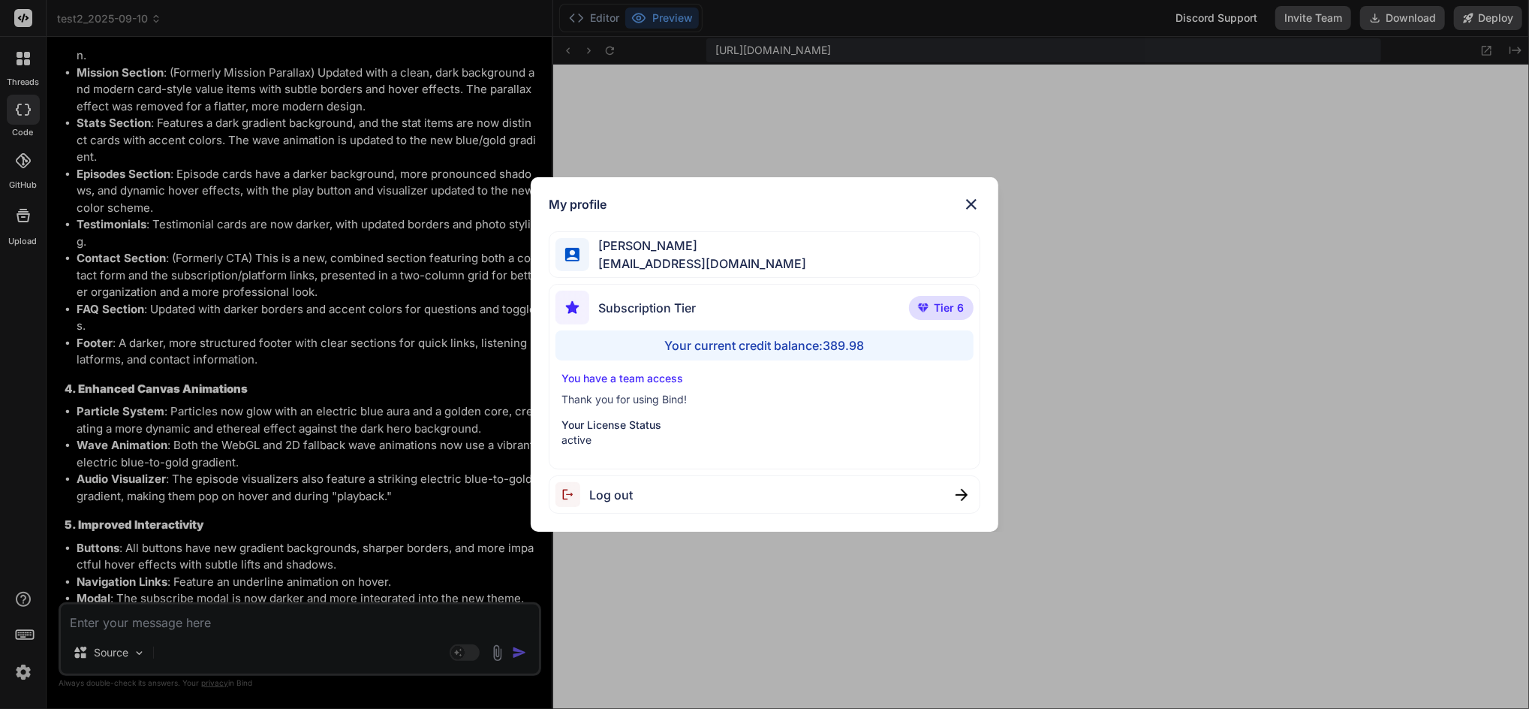
click at [24, 669] on div "My profile [PERSON_NAME] [EMAIL_ADDRESS][DOMAIN_NAME] Subscription Tier Tier 6 …" at bounding box center [764, 354] width 1529 height 709
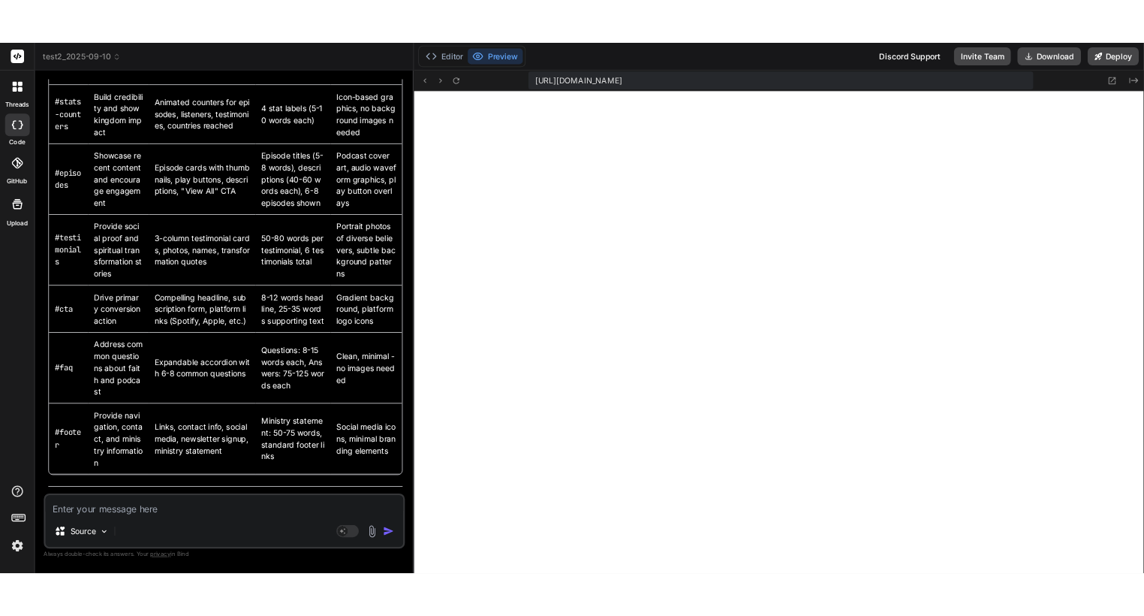
scroll to position [0, 0]
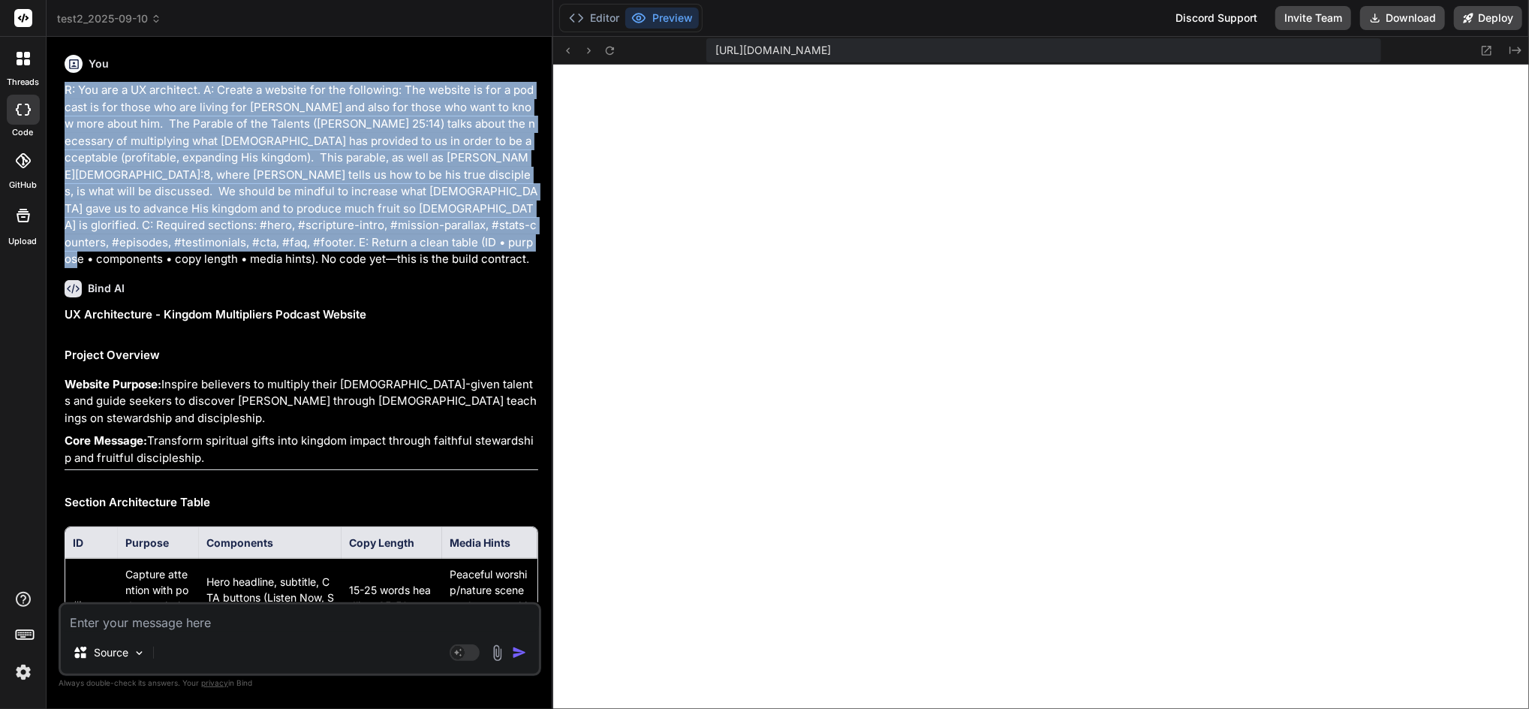
drag, startPoint x: 354, startPoint y: 241, endPoint x: 62, endPoint y: 89, distance: 328.8
click at [62, 89] on div "You R: You are a UX architect. A: Create a website for the following: The websi…" at bounding box center [302, 325] width 480 height 553
copy p "R: You are a UX architect. A: Create a website for the following: The website i…"
type textarea "window.WebGLComponents.init(); } } });"
type textarea "x"
